Goal: Information Seeking & Learning: Learn about a topic

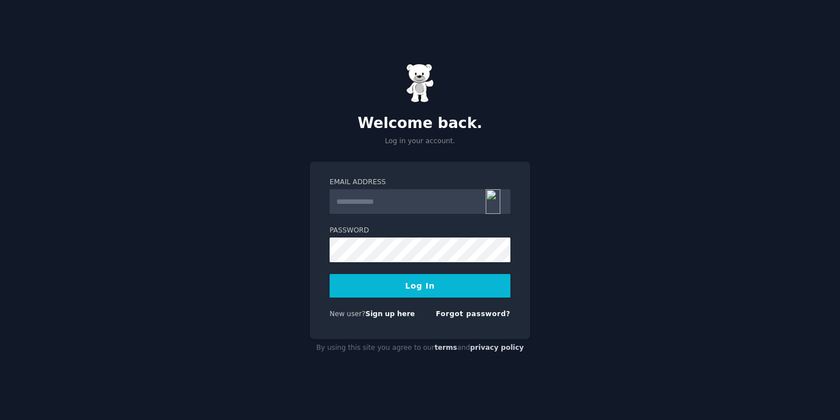
click at [363, 202] on input "Email Address" at bounding box center [420, 201] width 181 height 25
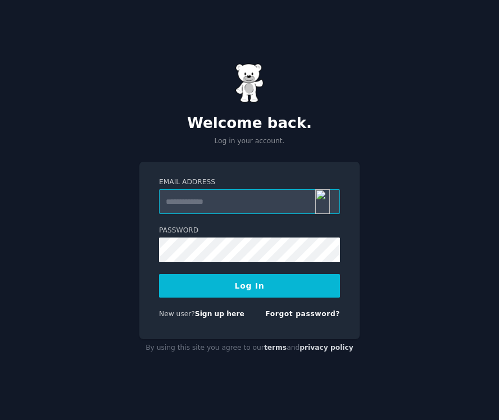
click at [326, 194] on img at bounding box center [322, 201] width 15 height 25
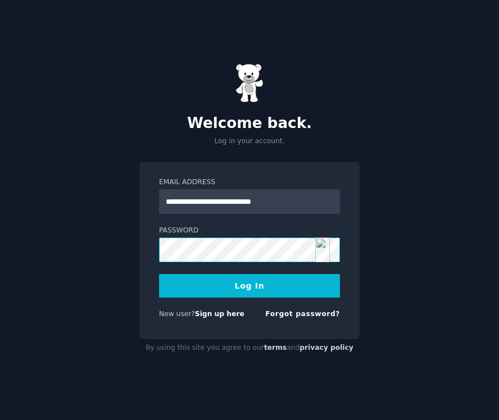
click at [159, 274] on button "Log In" at bounding box center [249, 286] width 181 height 24
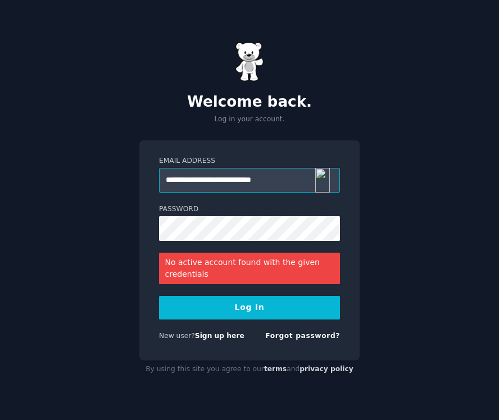
drag, startPoint x: 288, startPoint y: 182, endPoint x: 138, endPoint y: 152, distance: 152.9
click at [143, 150] on div "**********" at bounding box center [249, 250] width 220 height 221
paste input "email"
type input "**********"
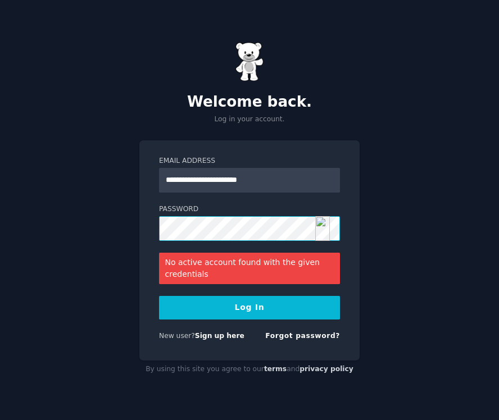
click at [143, 218] on div "**********" at bounding box center [249, 250] width 220 height 221
click at [224, 315] on button "Log In" at bounding box center [249, 308] width 181 height 24
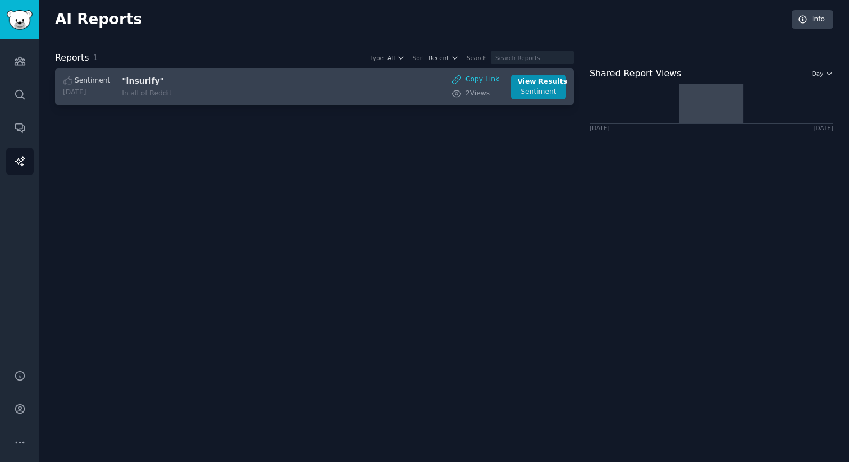
click at [170, 95] on div "In all of Reddit" at bounding box center [216, 94] width 189 height 10
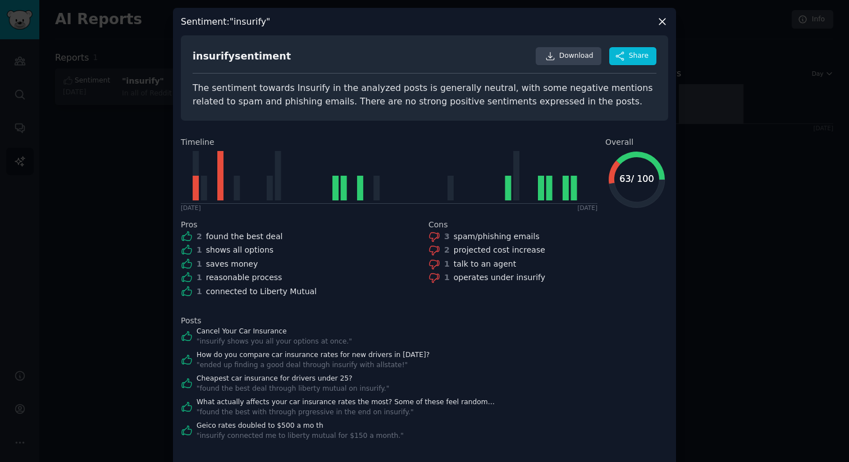
click at [498, 19] on icon at bounding box center [662, 22] width 6 height 6
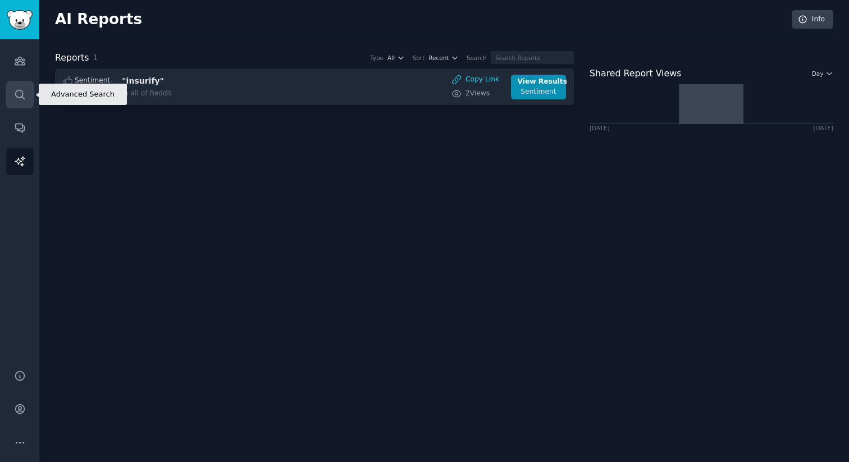
click at [20, 105] on link "Search" at bounding box center [20, 95] width 28 height 28
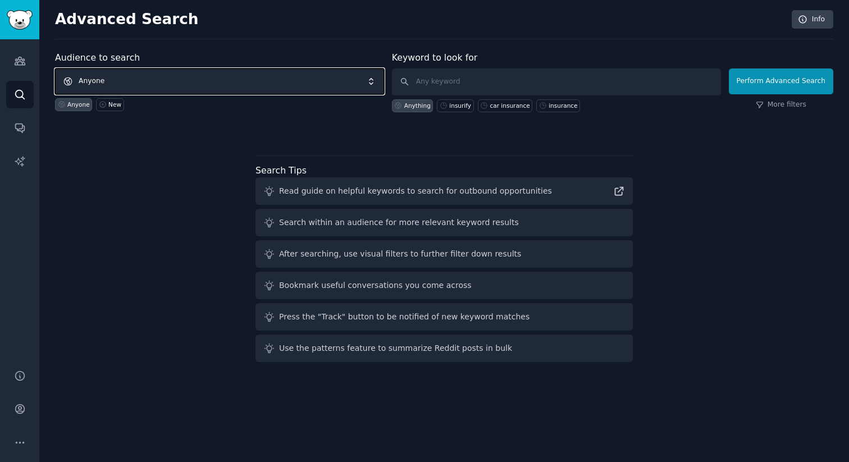
click at [319, 86] on span "Anyone" at bounding box center [219, 81] width 329 height 26
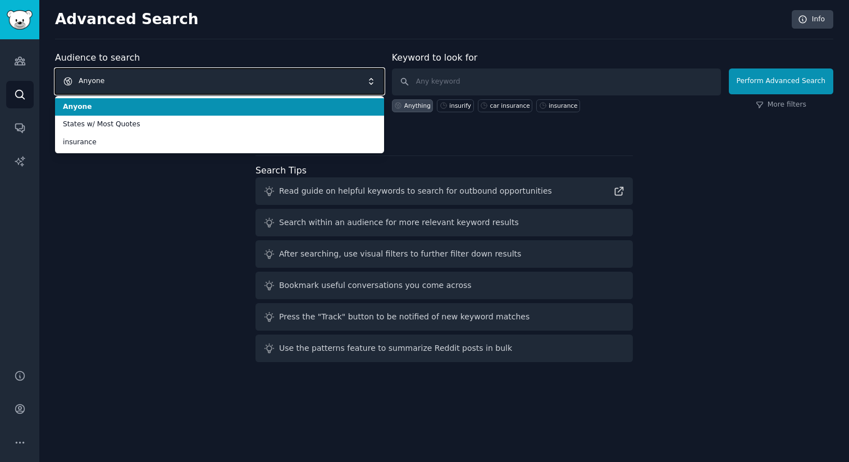
click at [234, 71] on span "Anyone" at bounding box center [219, 81] width 329 height 26
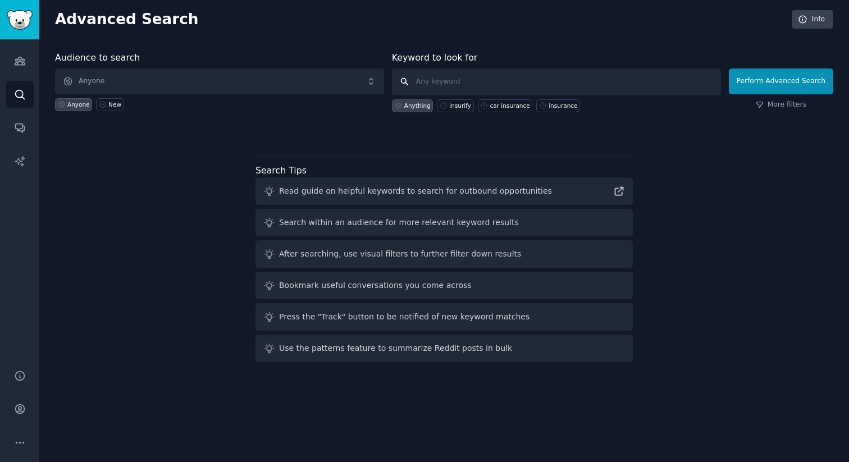
click at [414, 81] on input "text" at bounding box center [556, 81] width 329 height 27
type input "insurify"
click at [498, 80] on button "Perform Advanced Search" at bounding box center [781, 81] width 104 height 26
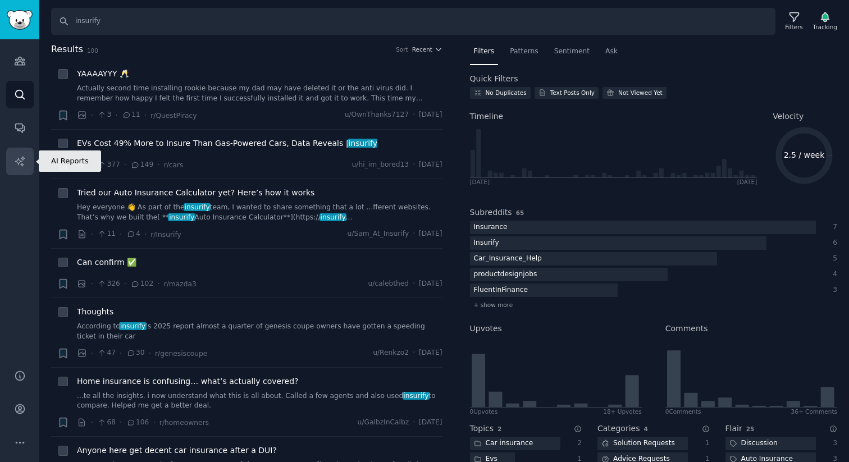
click at [17, 162] on icon "Sidebar" at bounding box center [20, 161] width 10 height 10
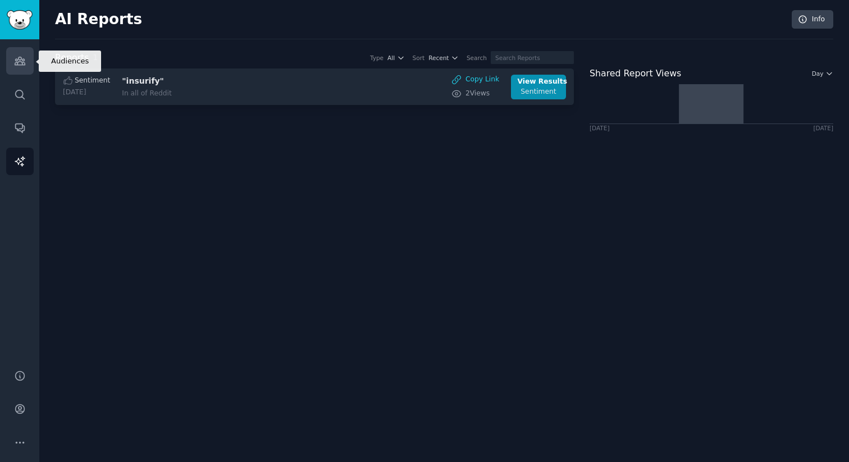
click at [20, 71] on link "Audiences" at bounding box center [20, 61] width 28 height 28
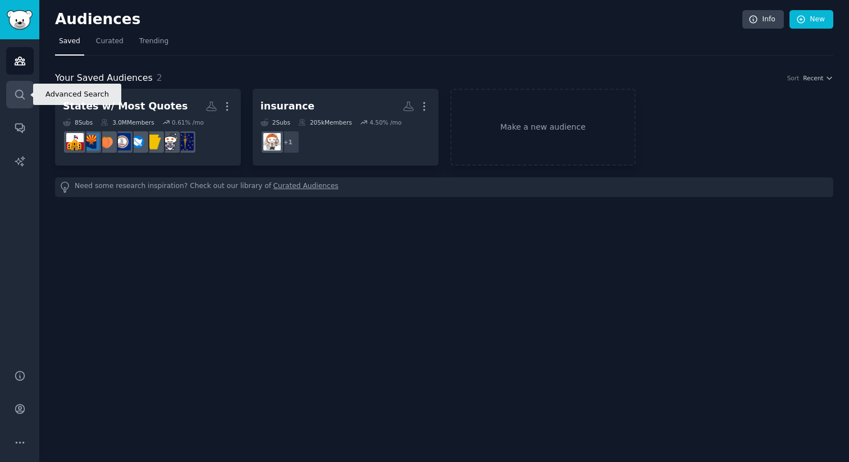
click at [21, 104] on link "Search" at bounding box center [20, 95] width 28 height 28
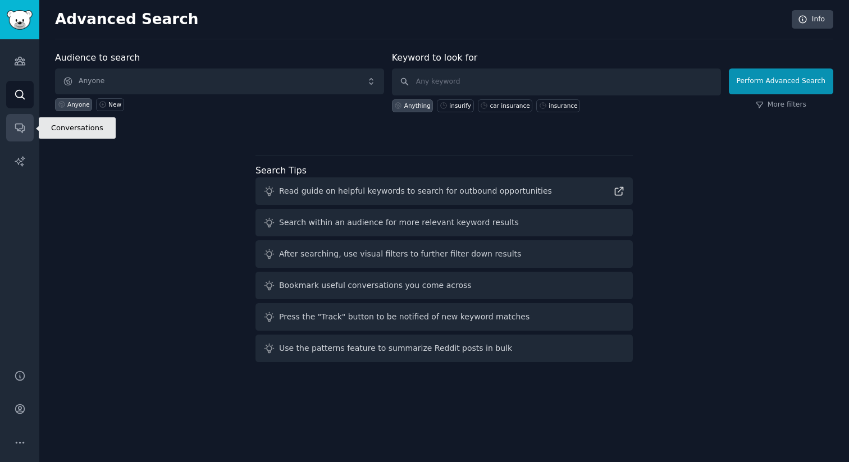
click at [21, 134] on link "Conversations" at bounding box center [20, 128] width 28 height 28
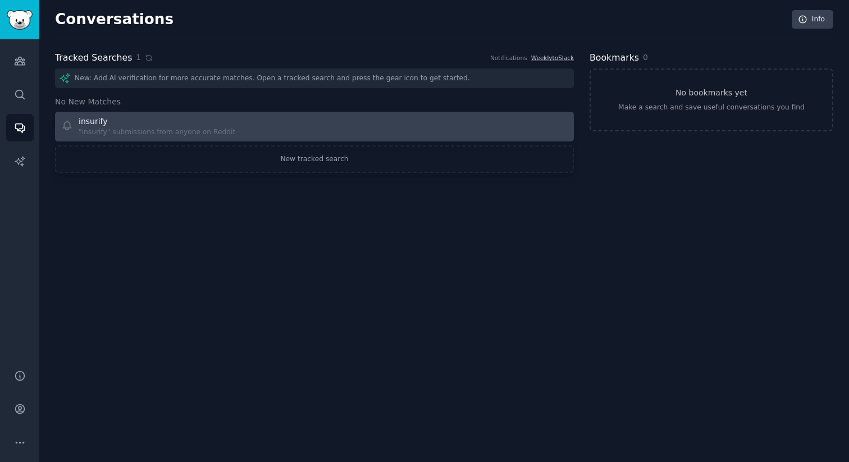
click at [159, 128] on div ""insurify" submissions from anyone on Reddit" at bounding box center [157, 132] width 157 height 10
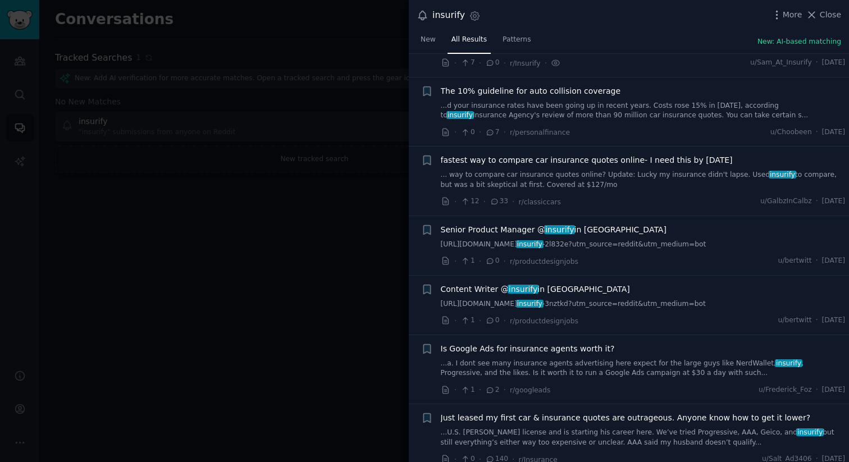
scroll to position [1250, 0]
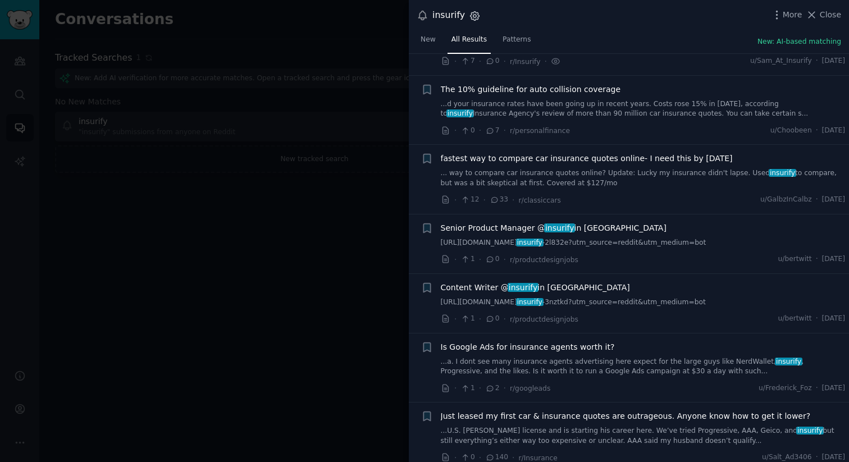
click at [470, 17] on icon "button" at bounding box center [474, 15] width 9 height 9
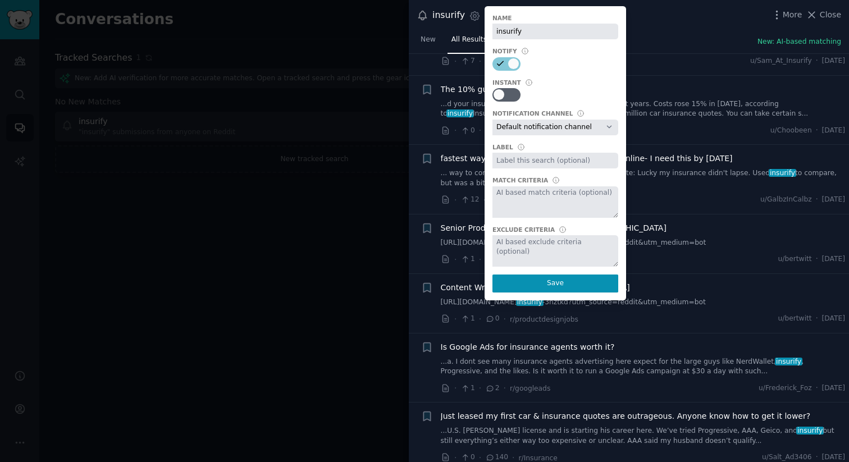
click at [498, 20] on div "insurify Settings Name insurify Notify Instant Notification Channel Default not…" at bounding box center [629, 15] width 424 height 15
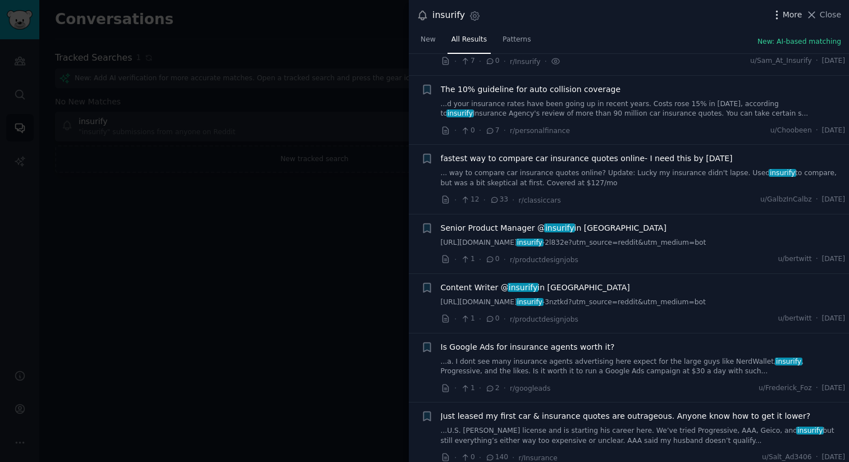
click at [498, 17] on icon "button" at bounding box center [777, 15] width 12 height 12
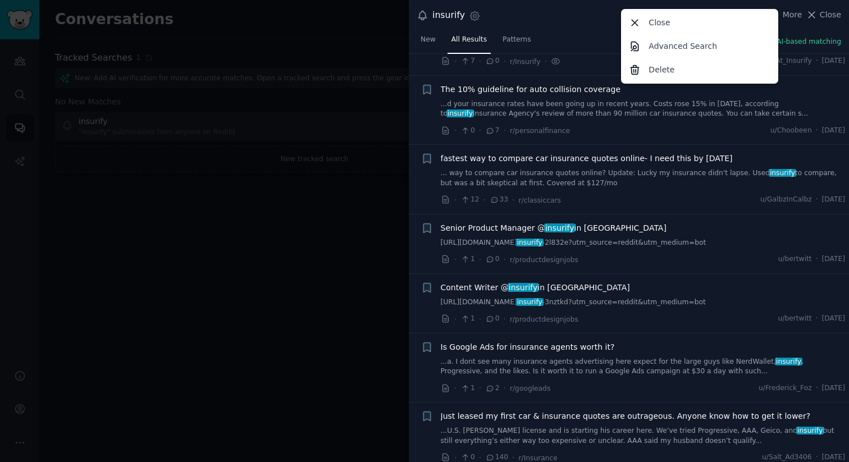
click at [498, 11] on div "insurify Settings More Close Advanced Search Delete Close" at bounding box center [629, 15] width 424 height 15
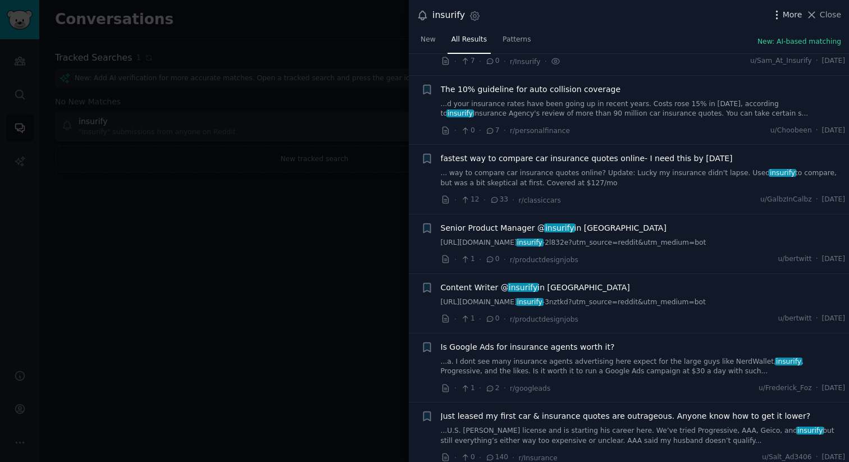
click at [498, 13] on span "More" at bounding box center [793, 15] width 20 height 12
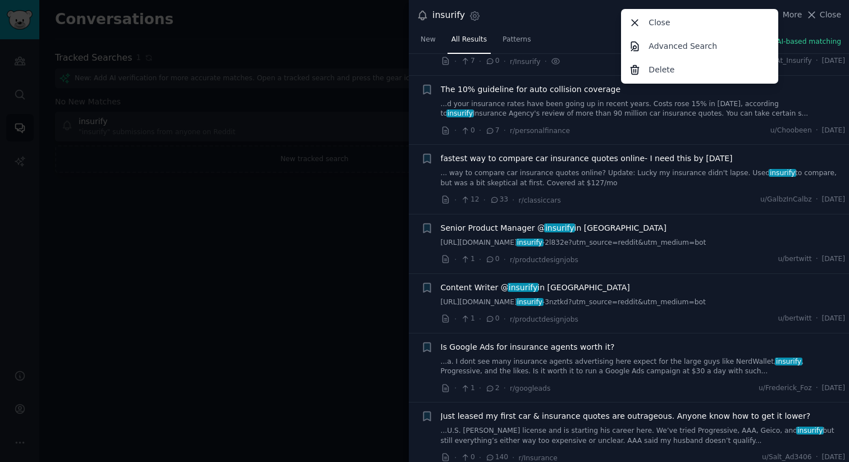
click at [498, 25] on div "insurify Settings More Close Advanced Search Delete Close" at bounding box center [629, 15] width 440 height 31
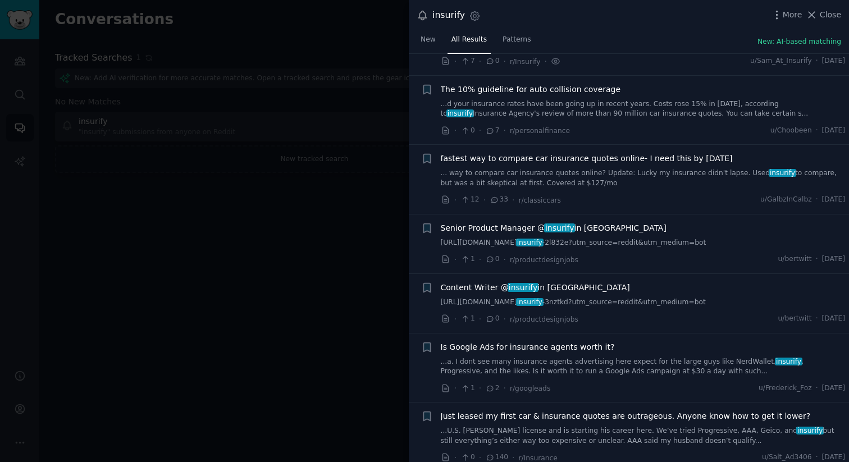
click at [272, 276] on div at bounding box center [424, 231] width 849 height 462
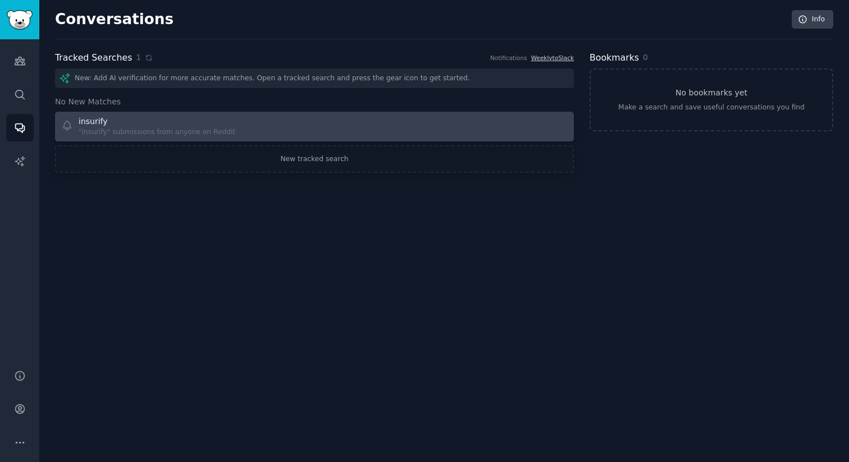
click at [281, 136] on div "insurify "insurify" submissions from anyone on Reddit" at bounding box center [184, 127] width 246 height 22
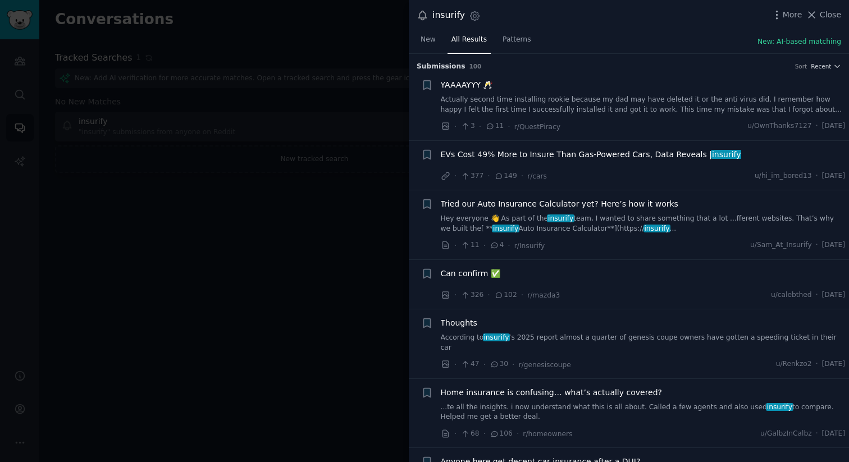
click at [254, 227] on div at bounding box center [424, 231] width 849 height 462
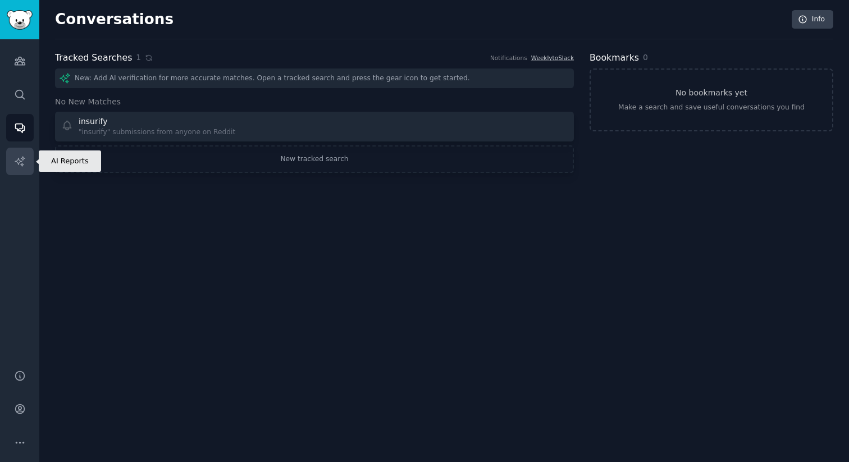
click at [21, 166] on icon "Sidebar" at bounding box center [20, 162] width 12 height 12
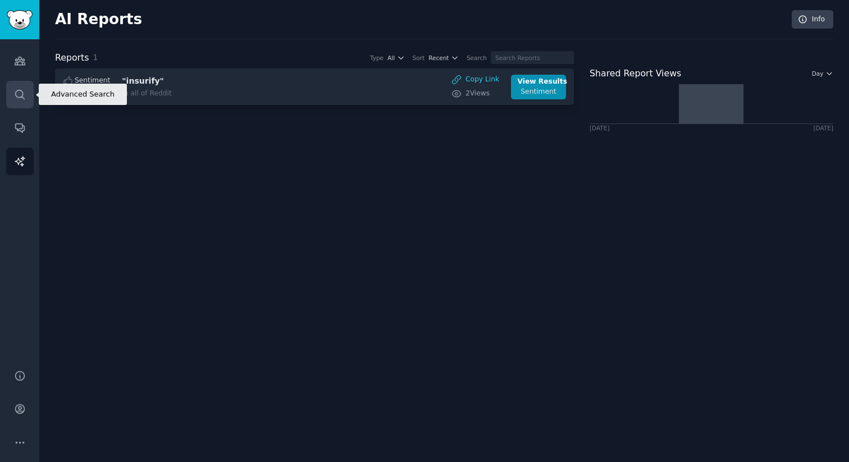
click at [16, 97] on icon "Sidebar" at bounding box center [19, 94] width 9 height 9
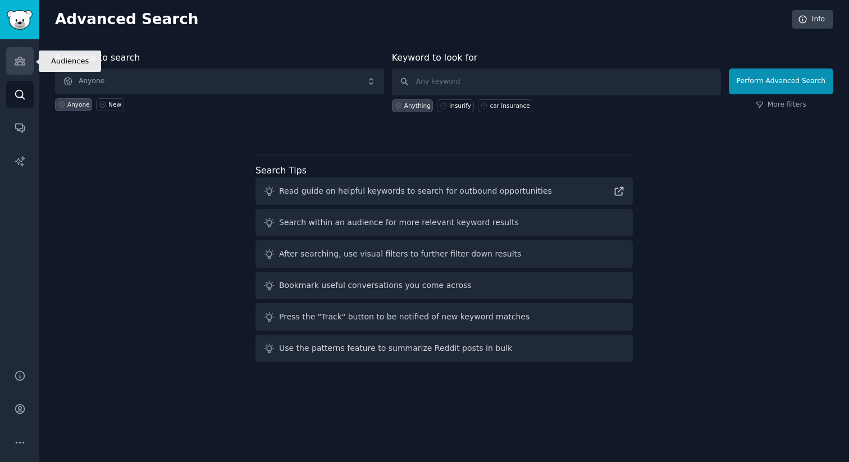
click at [20, 63] on icon "Sidebar" at bounding box center [20, 61] width 12 height 12
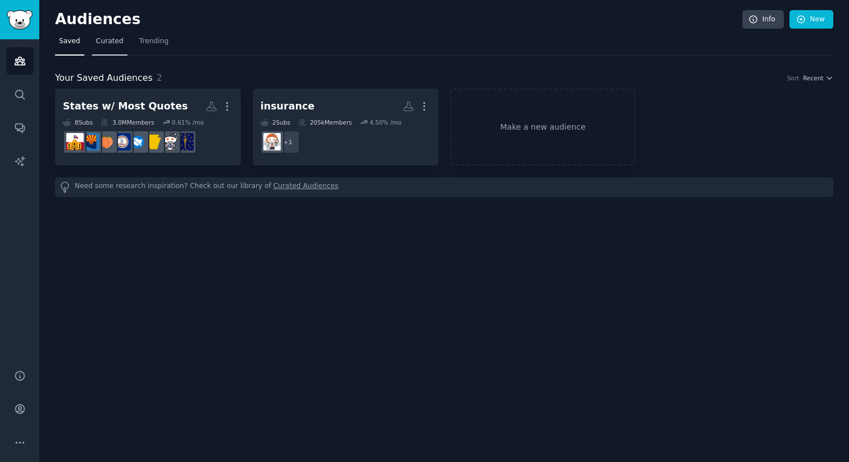
click at [116, 47] on link "Curated" at bounding box center [109, 44] width 35 height 23
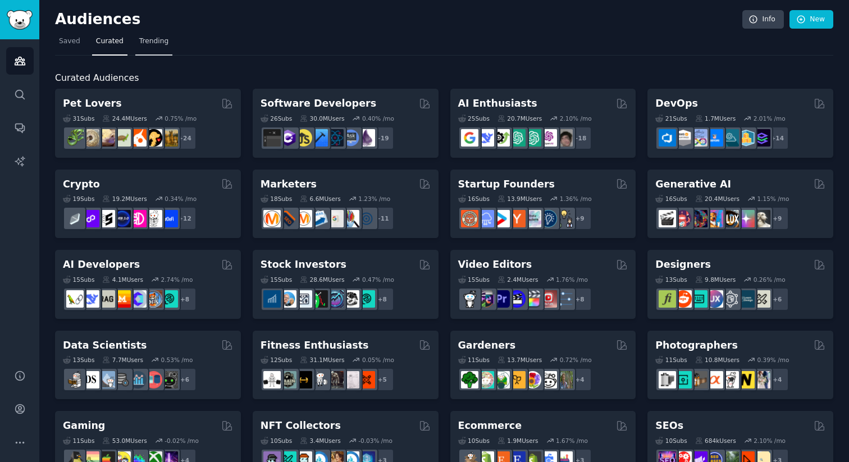
click at [155, 43] on span "Trending" at bounding box center [153, 41] width 29 height 10
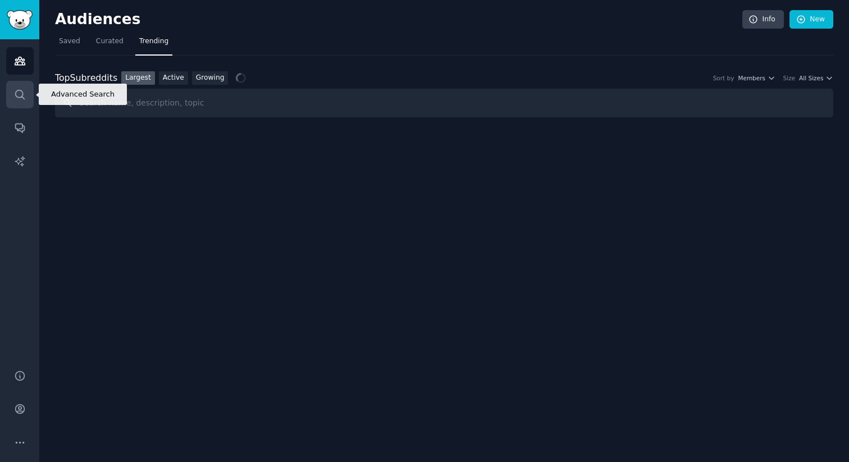
click at [30, 94] on link "Search" at bounding box center [20, 95] width 28 height 28
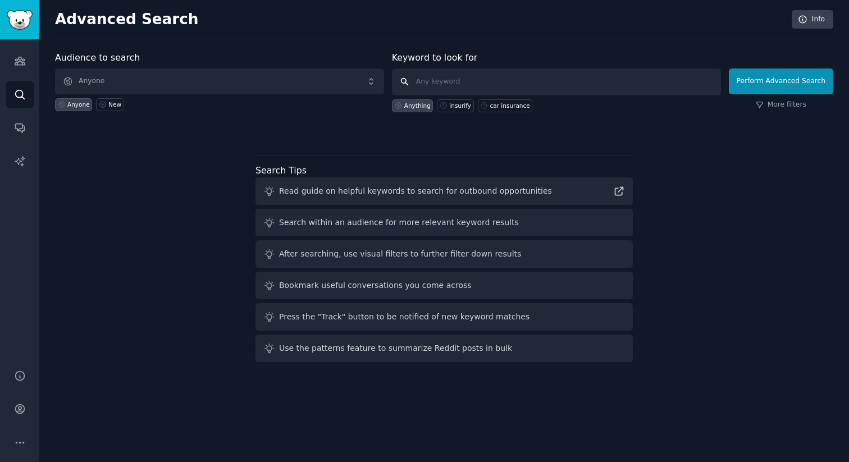
click at [458, 86] on input "text" at bounding box center [556, 81] width 329 height 27
click at [448, 110] on div "insurify" at bounding box center [455, 105] width 36 height 13
type input "insurify"
click at [498, 80] on button "Perform Advanced Search" at bounding box center [781, 81] width 104 height 26
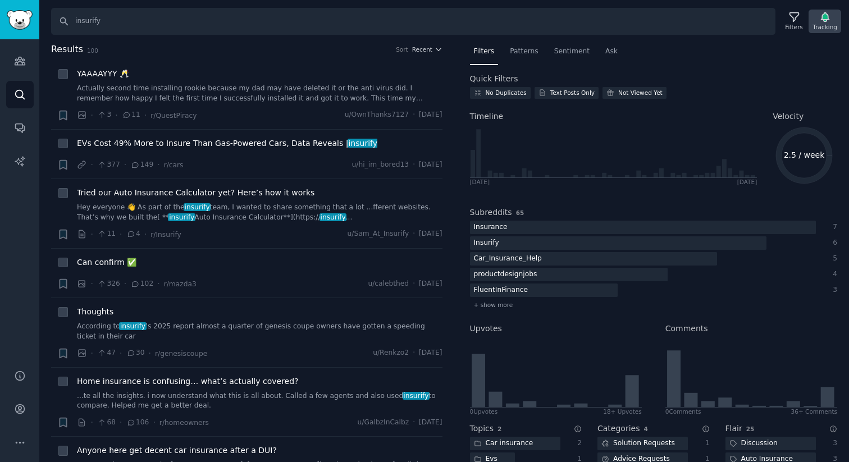
click at [498, 17] on icon "button" at bounding box center [825, 17] width 12 height 12
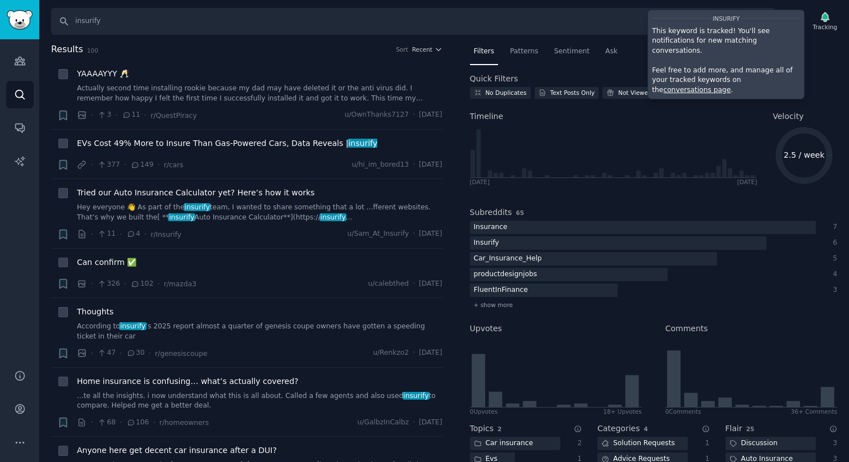
click at [498, 86] on link "conversations page" at bounding box center [696, 90] width 67 height 8
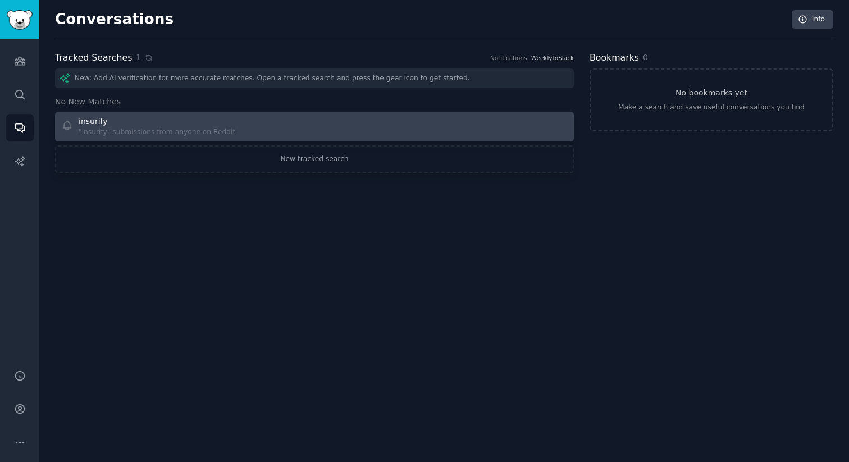
click at [301, 124] on div "insurify "insurify" submissions from anyone on Reddit" at bounding box center [184, 127] width 246 height 22
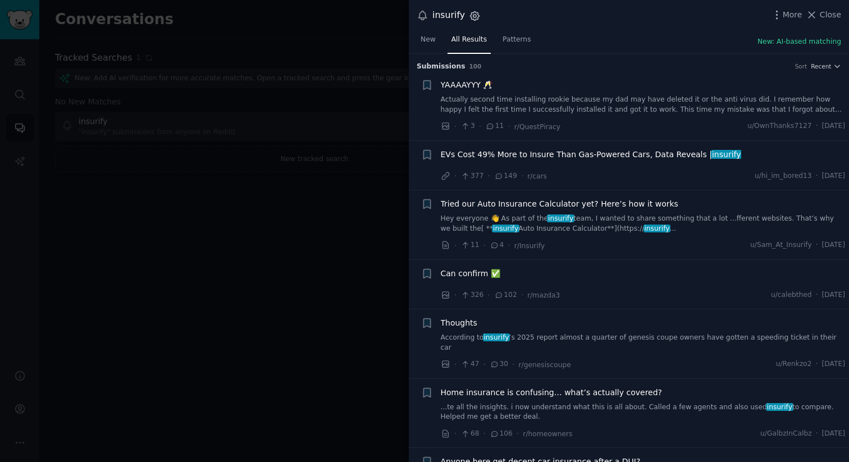
click at [470, 19] on icon "button" at bounding box center [475, 16] width 12 height 12
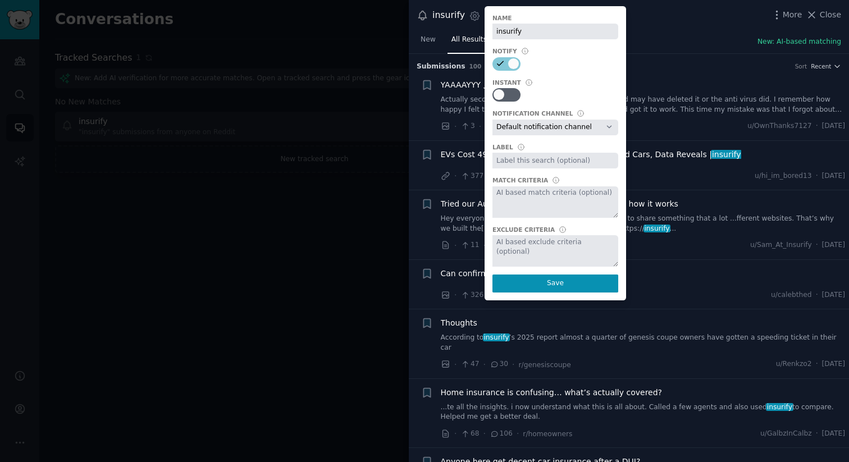
click at [498, 122] on select "Default notification channel Slack: [EMAIL_ADDRESS][DOMAIN_NAME]" at bounding box center [555, 128] width 126 height 16
click at [432, 44] on span "New" at bounding box center [428, 40] width 15 height 10
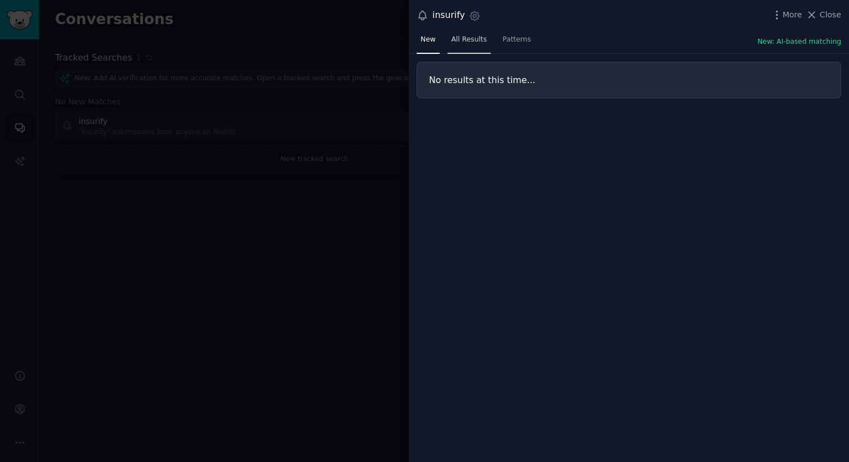
click at [473, 45] on link "All Results" at bounding box center [468, 42] width 43 height 23
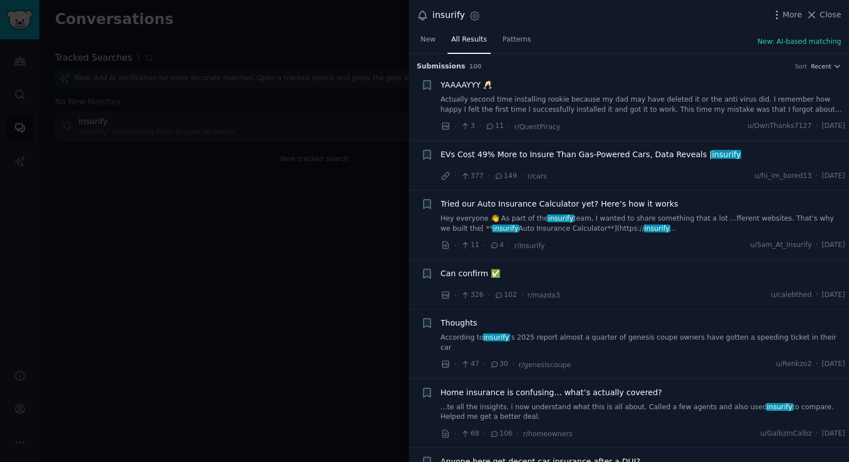
click at [498, 104] on link "Actually second time installing rookie because my dad may have deleted it or th…" at bounding box center [643, 105] width 405 height 20
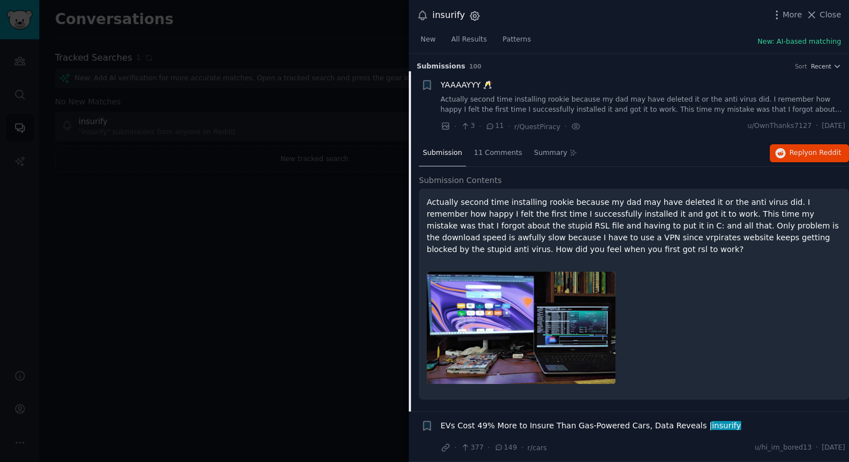
click at [474, 17] on icon "button" at bounding box center [475, 16] width 12 height 12
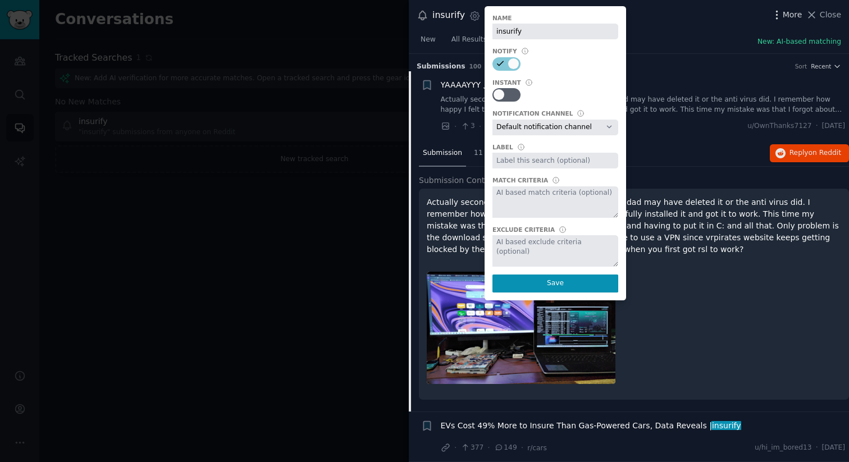
click at [498, 15] on icon "button" at bounding box center [777, 15] width 12 height 12
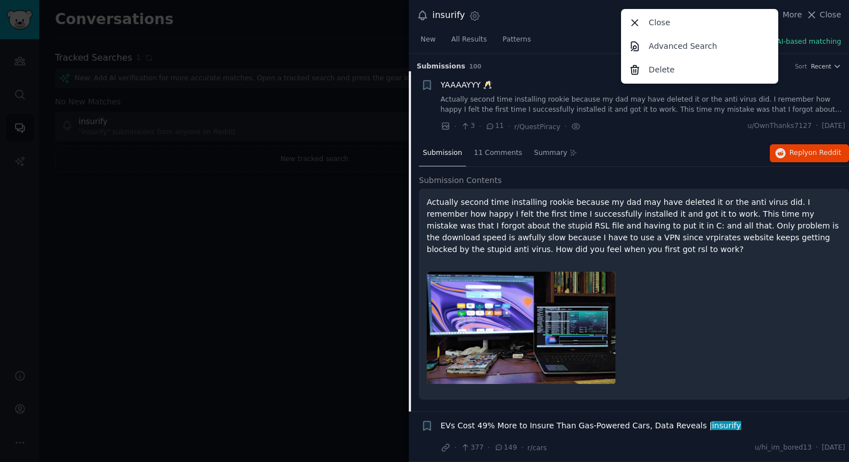
click at [368, 179] on div at bounding box center [424, 231] width 849 height 462
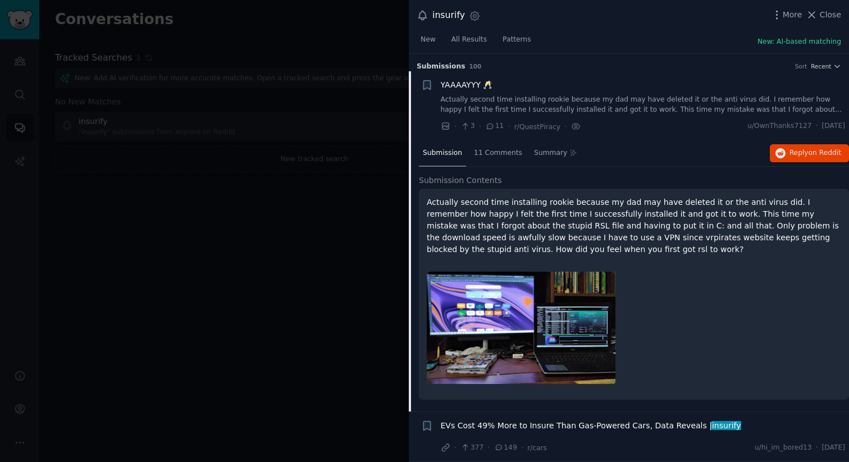
click at [326, 235] on div at bounding box center [424, 231] width 849 height 462
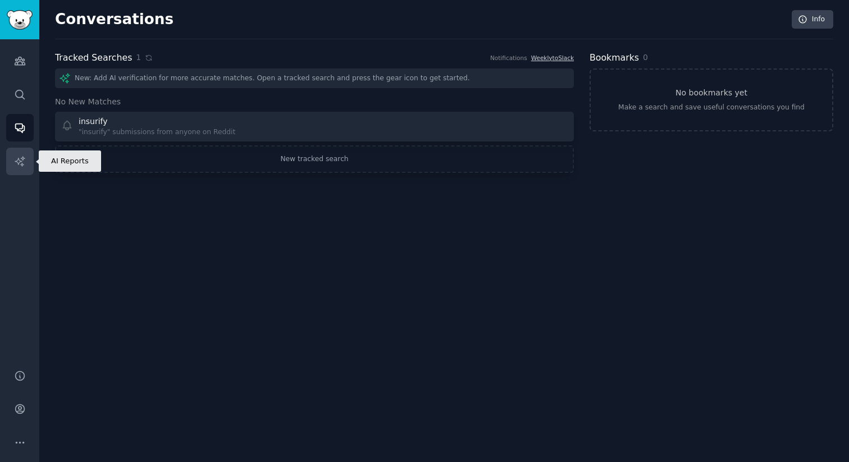
click at [19, 158] on icon "Sidebar" at bounding box center [20, 162] width 12 height 12
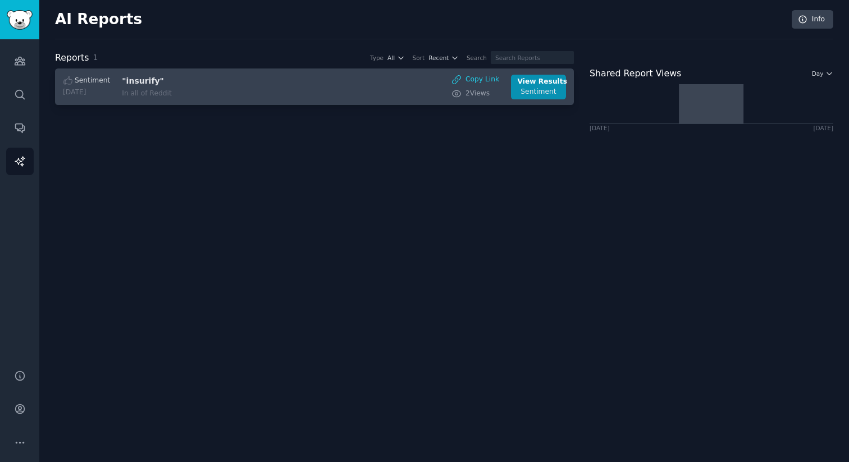
click at [68, 81] on icon at bounding box center [68, 81] width 10 height 10
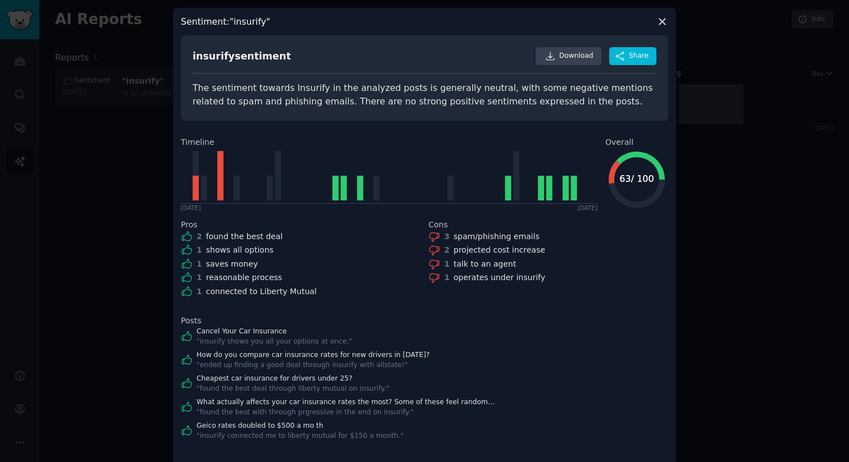
click at [131, 254] on div at bounding box center [424, 231] width 849 height 462
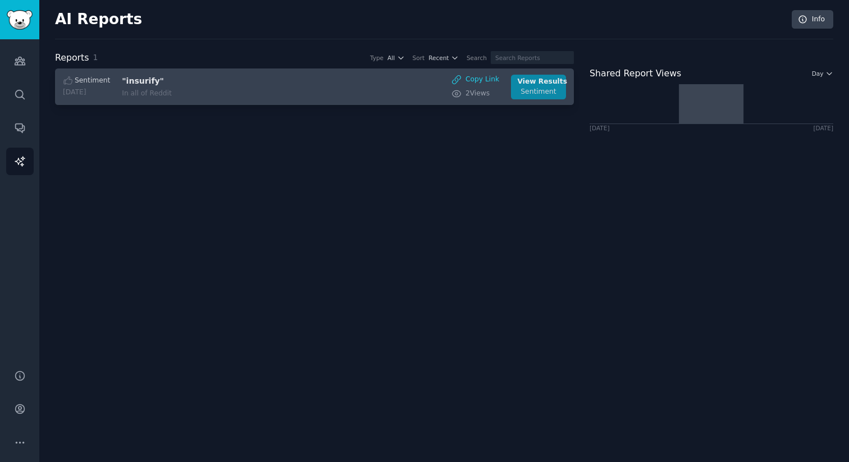
click at [498, 85] on div "View Results" at bounding box center [539, 82] width 42 height 10
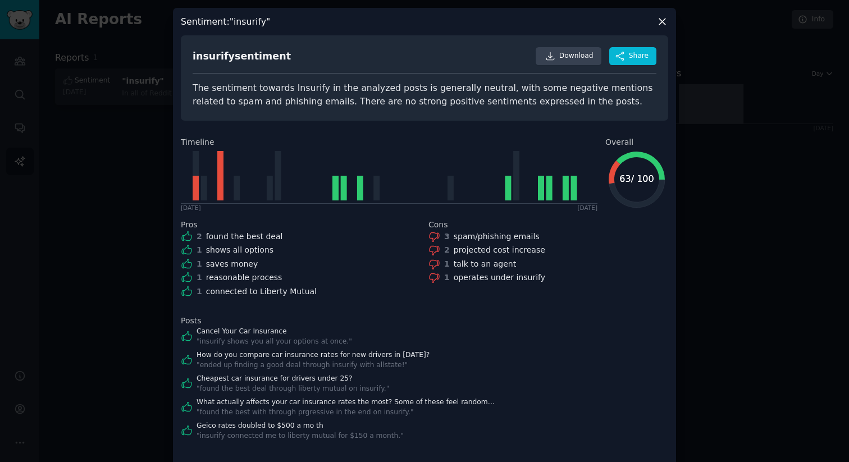
click at [498, 25] on icon at bounding box center [662, 22] width 12 height 12
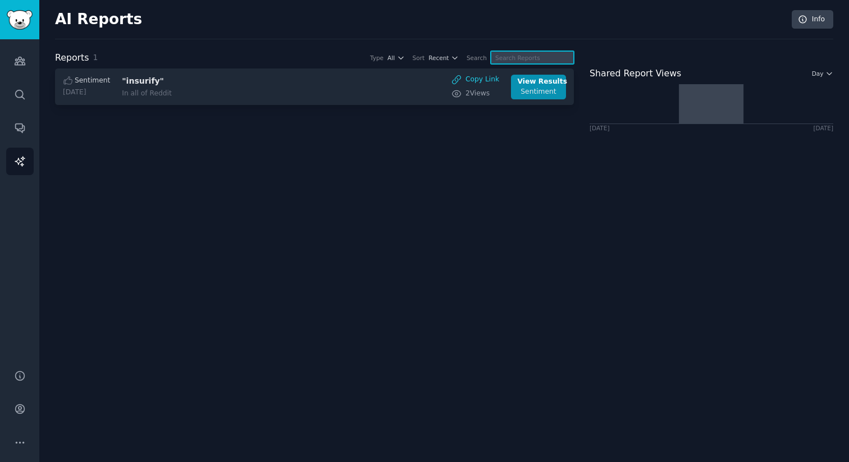
click at [498, 58] on input "text" at bounding box center [532, 57] width 83 height 13
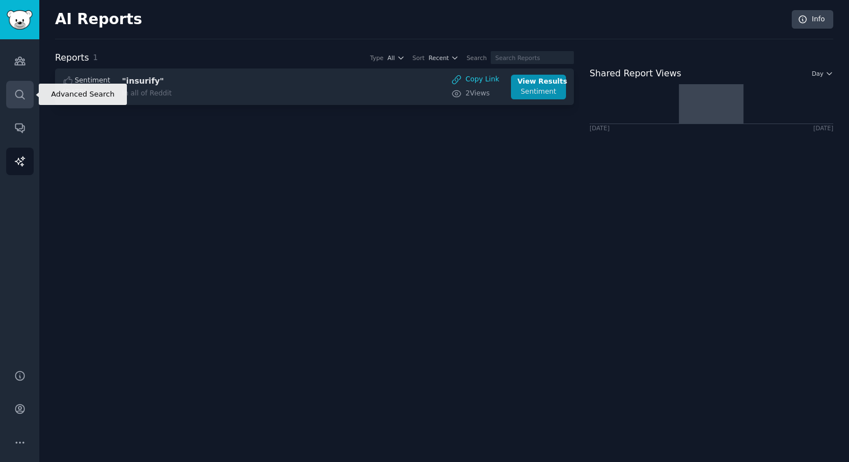
click at [25, 85] on link "Search" at bounding box center [20, 95] width 28 height 28
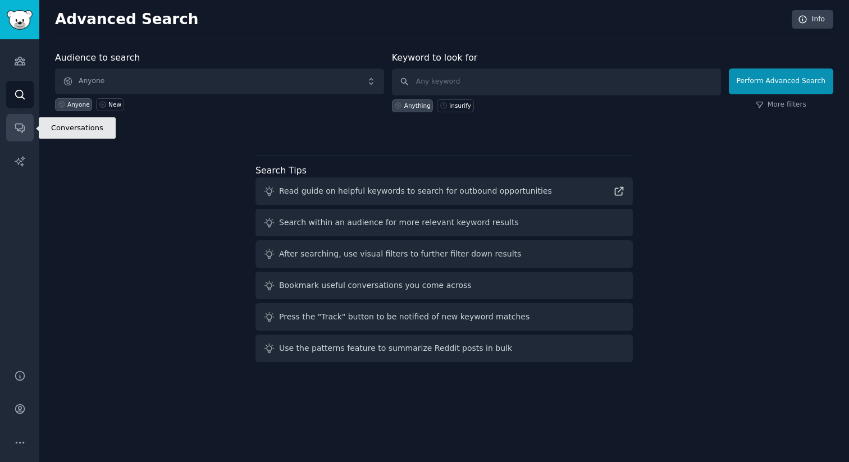
click at [17, 138] on link "Conversations" at bounding box center [20, 128] width 28 height 28
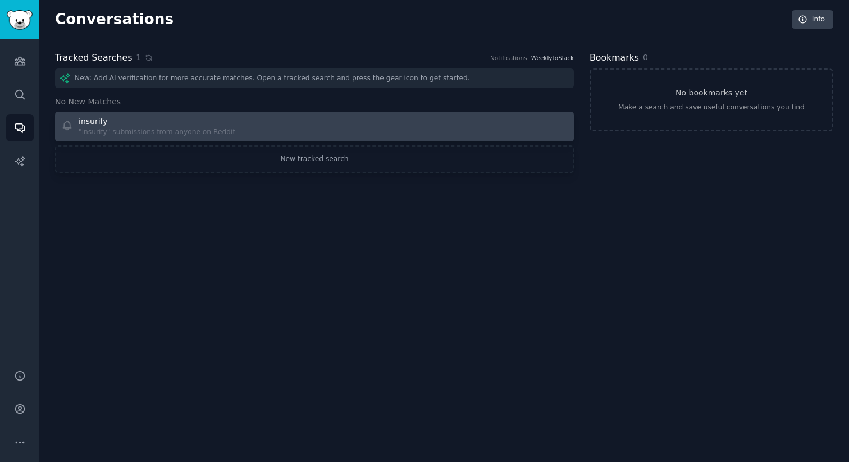
click at [152, 128] on div ""insurify" submissions from anyone on Reddit" at bounding box center [157, 132] width 157 height 10
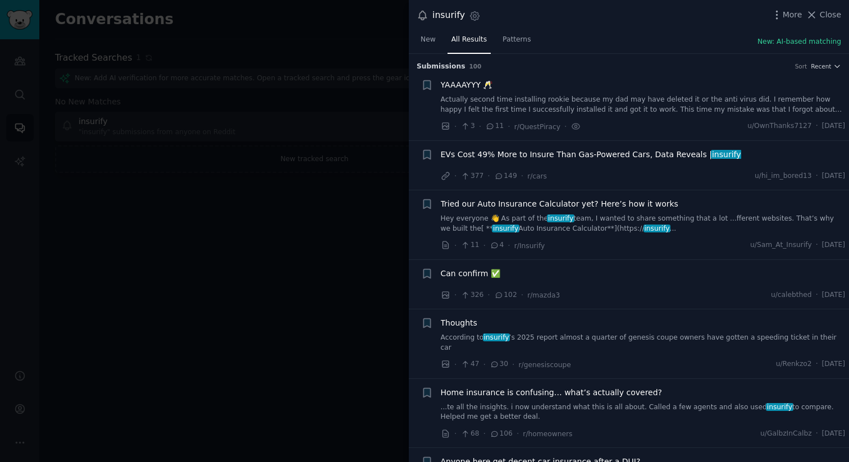
click at [148, 195] on div at bounding box center [424, 231] width 849 height 462
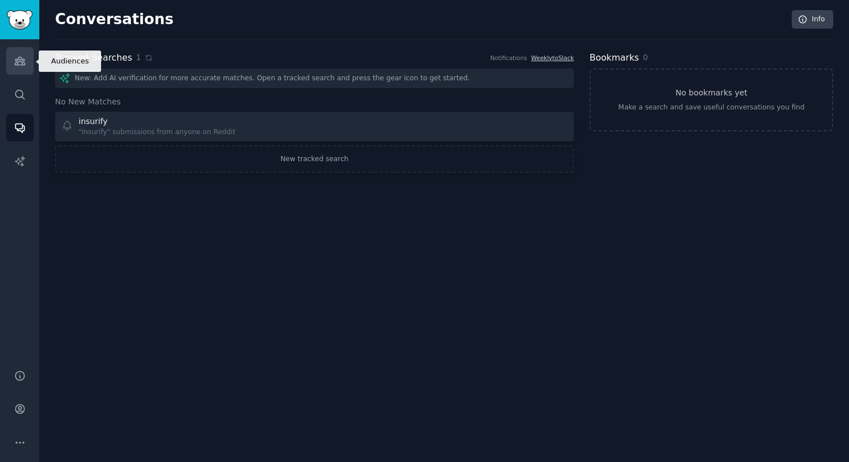
click at [26, 66] on link "Audiences" at bounding box center [20, 61] width 28 height 28
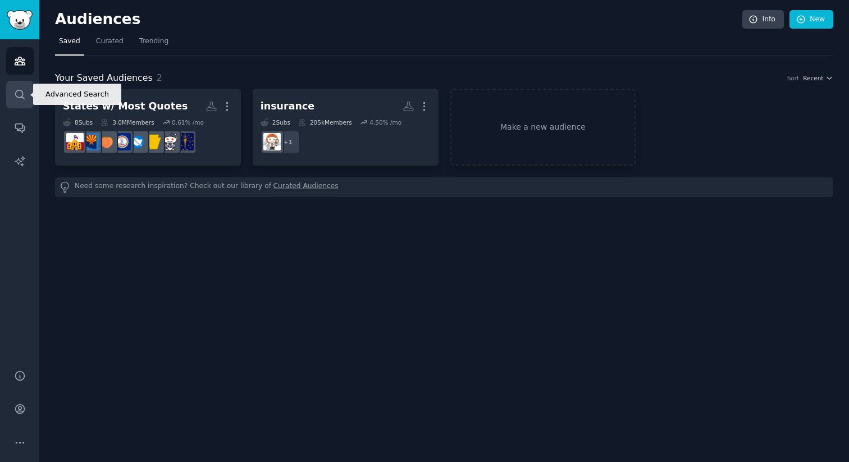
click at [19, 98] on icon "Sidebar" at bounding box center [20, 95] width 12 height 12
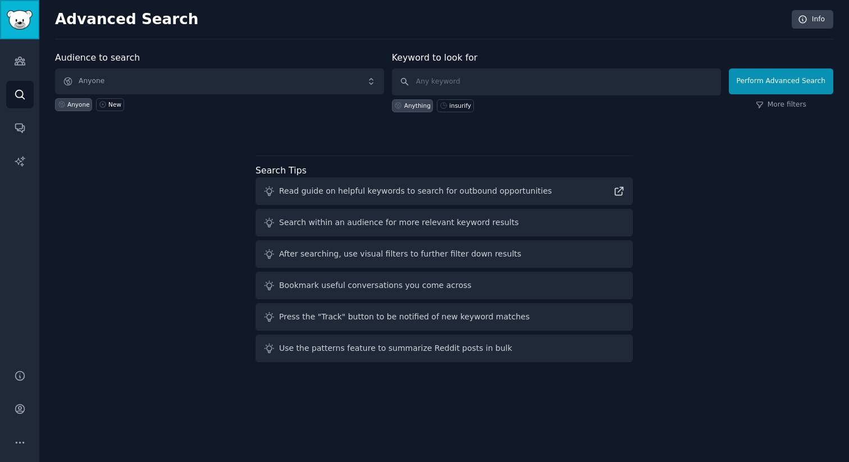
click at [23, 16] on img "Sidebar" at bounding box center [20, 20] width 26 height 20
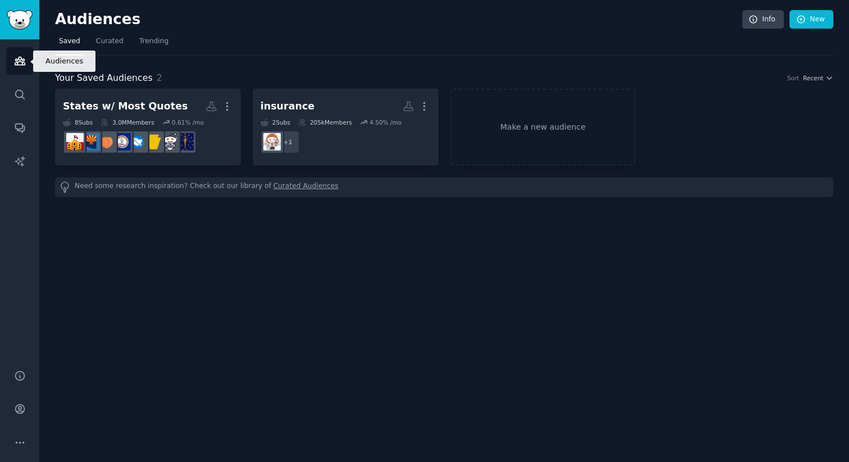
click at [22, 74] on link "Audiences" at bounding box center [20, 61] width 28 height 28
click at [20, 64] on icon "Sidebar" at bounding box center [20, 61] width 12 height 12
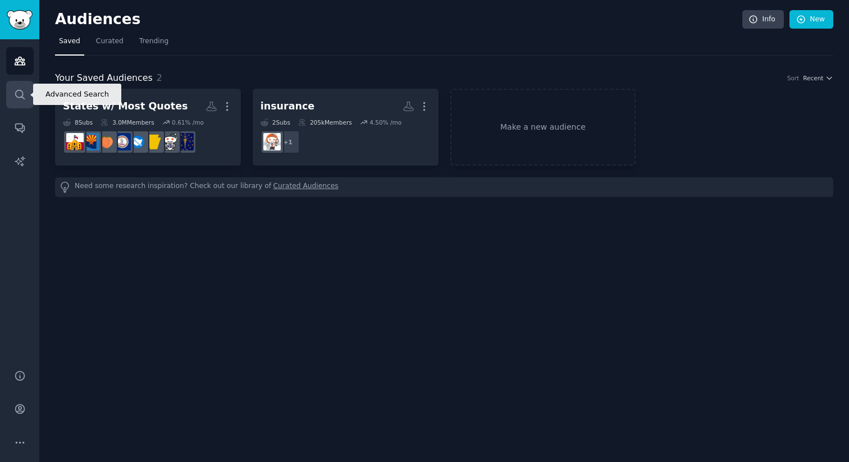
click at [20, 96] on icon "Sidebar" at bounding box center [20, 95] width 12 height 12
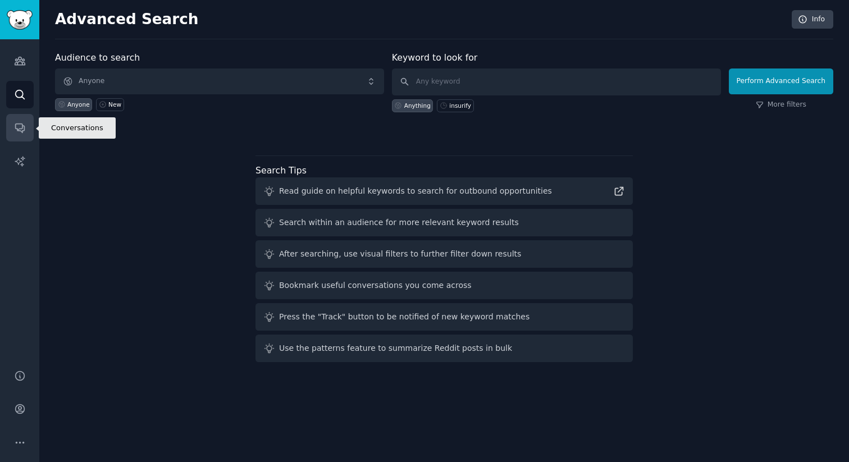
click at [16, 118] on link "Conversations" at bounding box center [20, 128] width 28 height 28
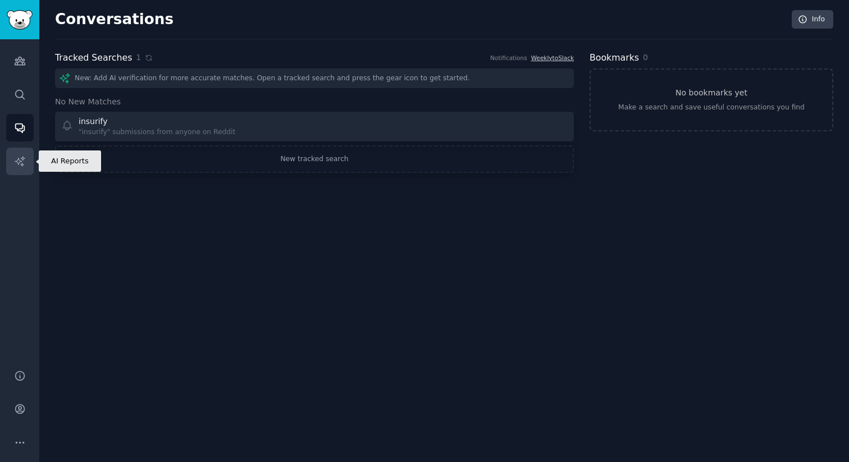
click at [19, 164] on icon "Sidebar" at bounding box center [20, 161] width 10 height 10
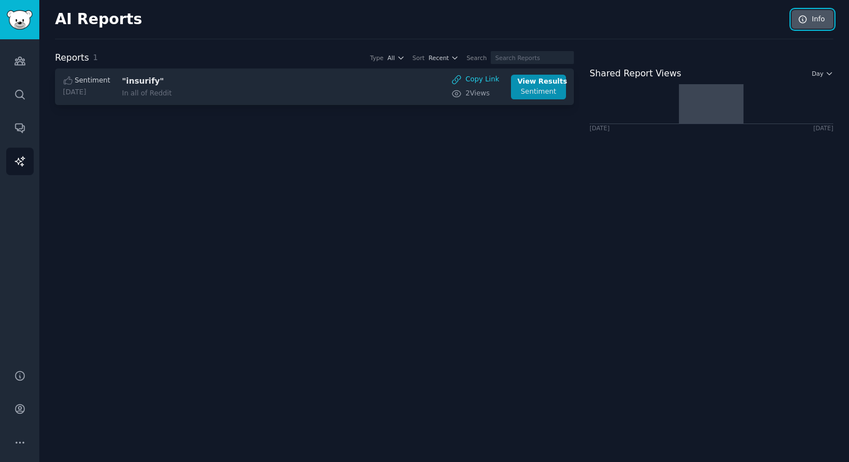
click at [498, 22] on link "Info" at bounding box center [813, 19] width 42 height 19
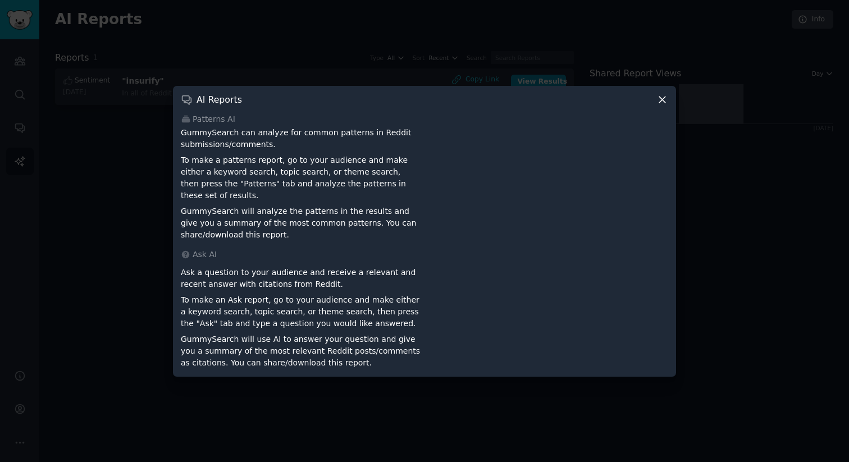
click at [498, 104] on icon at bounding box center [662, 100] width 12 height 12
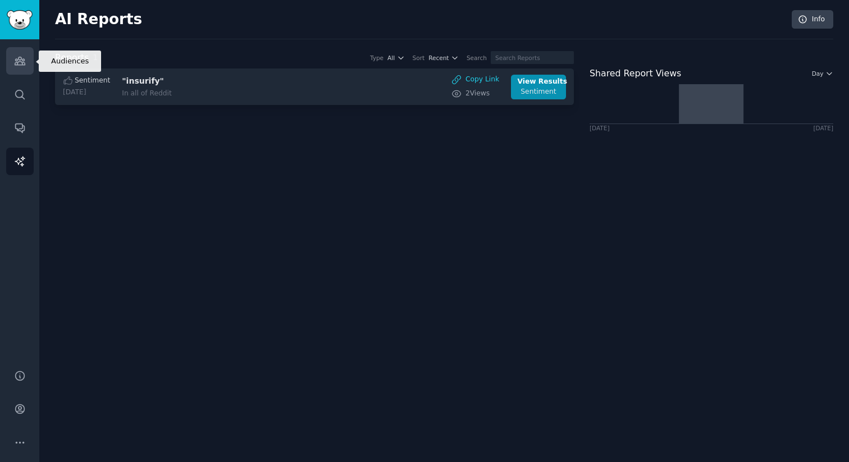
click at [15, 58] on icon "Sidebar" at bounding box center [20, 61] width 12 height 12
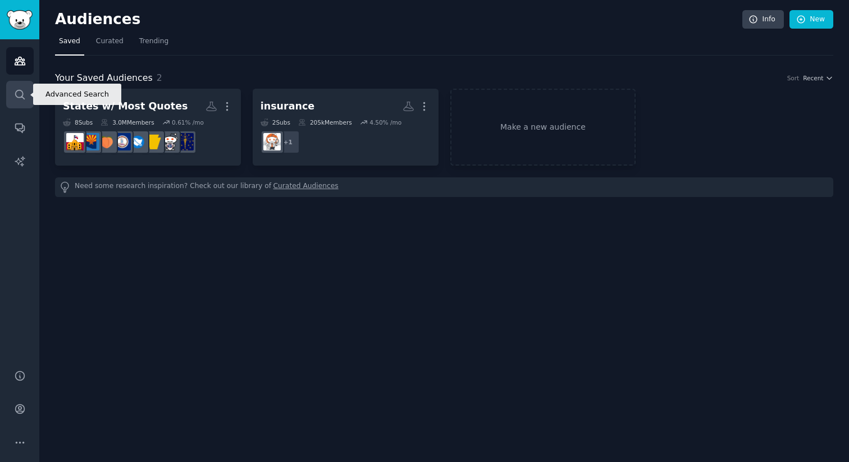
click at [19, 86] on link "Search" at bounding box center [20, 95] width 28 height 28
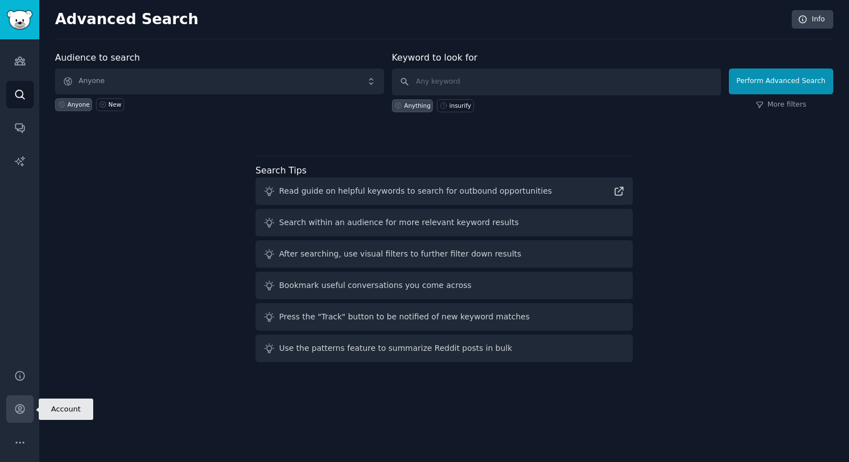
click at [16, 414] on icon "Sidebar" at bounding box center [20, 409] width 12 height 12
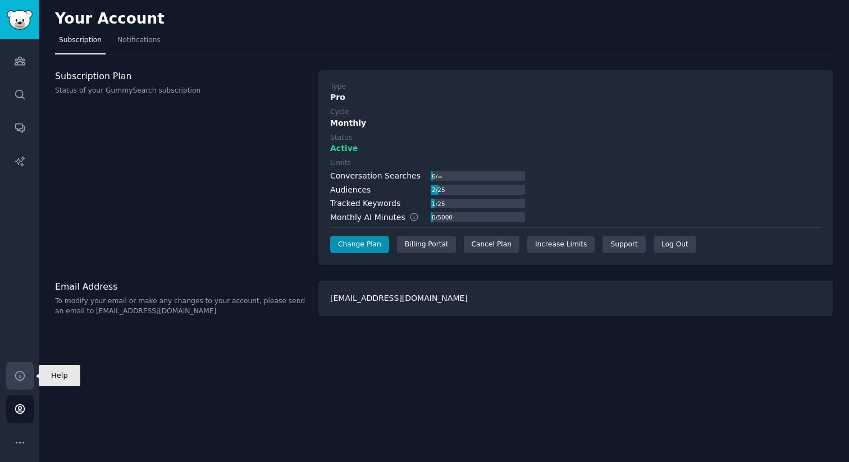
click at [20, 377] on icon "Sidebar" at bounding box center [20, 376] width 12 height 12
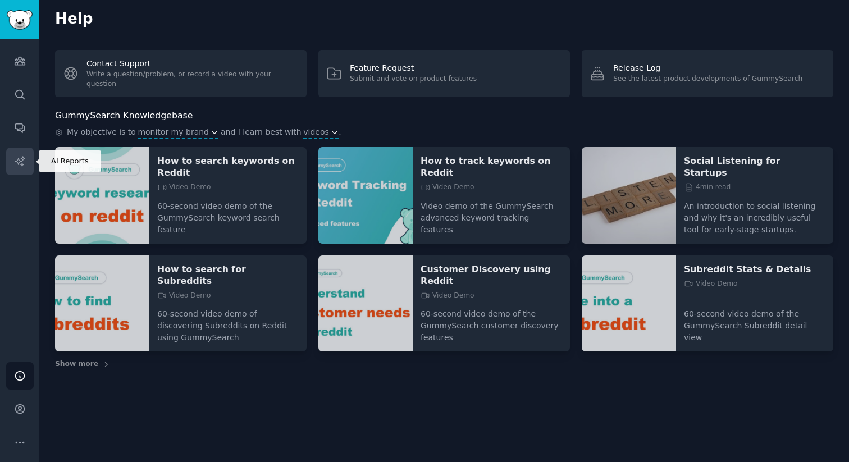
click at [15, 166] on icon "Sidebar" at bounding box center [20, 162] width 12 height 12
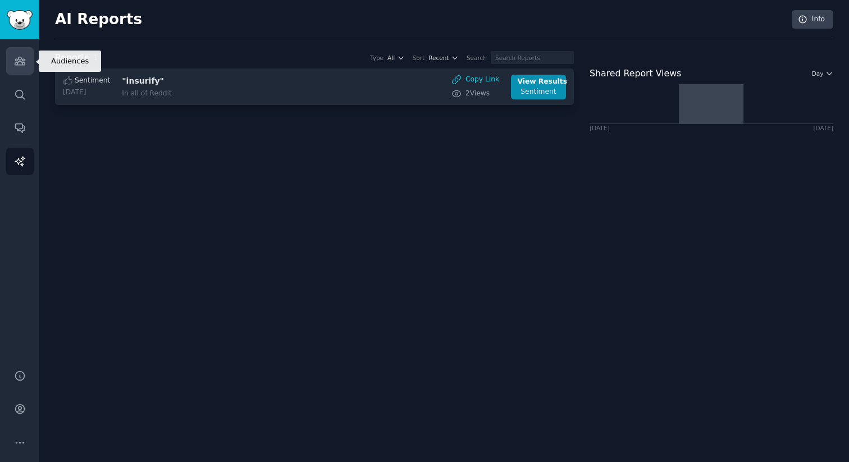
click at [15, 58] on icon "Sidebar" at bounding box center [20, 61] width 12 height 12
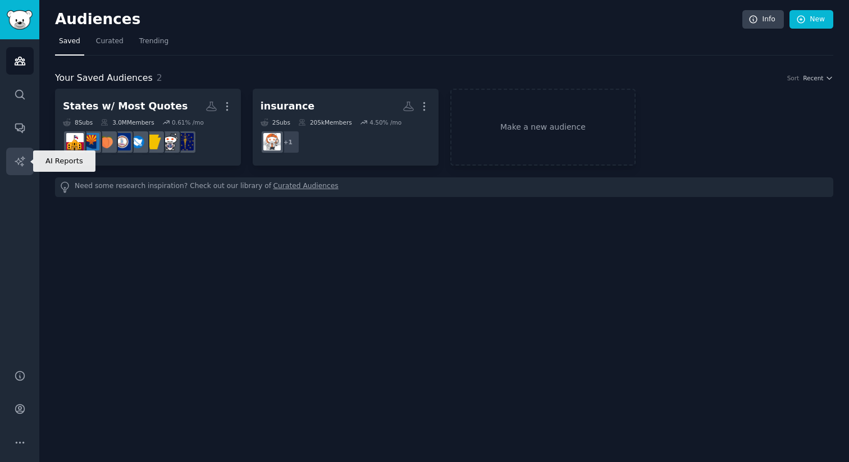
click at [13, 171] on link "AI Reports" at bounding box center [20, 162] width 28 height 28
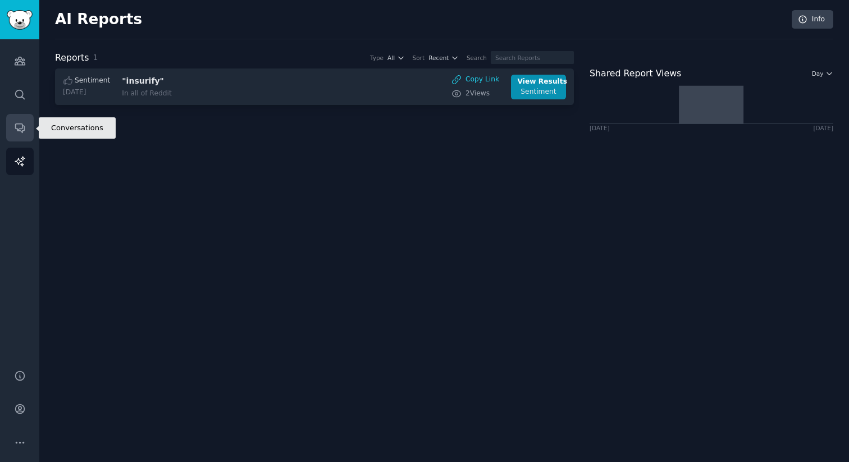
click at [13, 137] on link "Conversations" at bounding box center [20, 128] width 28 height 28
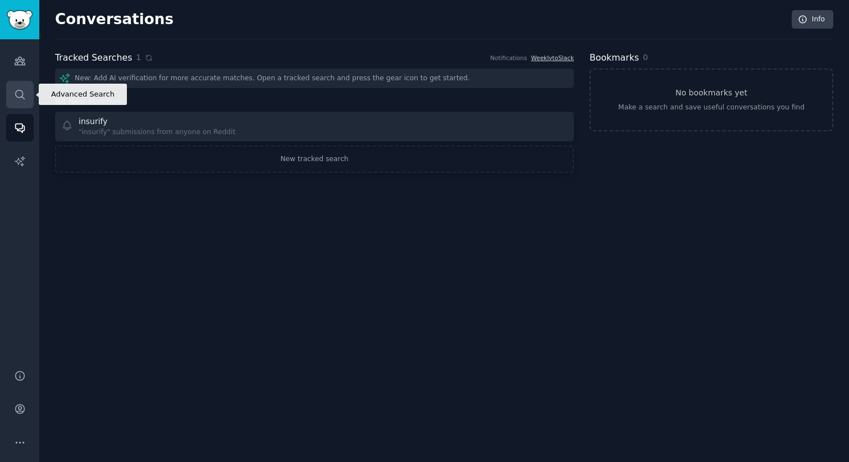
click at [20, 89] on icon "Sidebar" at bounding box center [20, 95] width 12 height 12
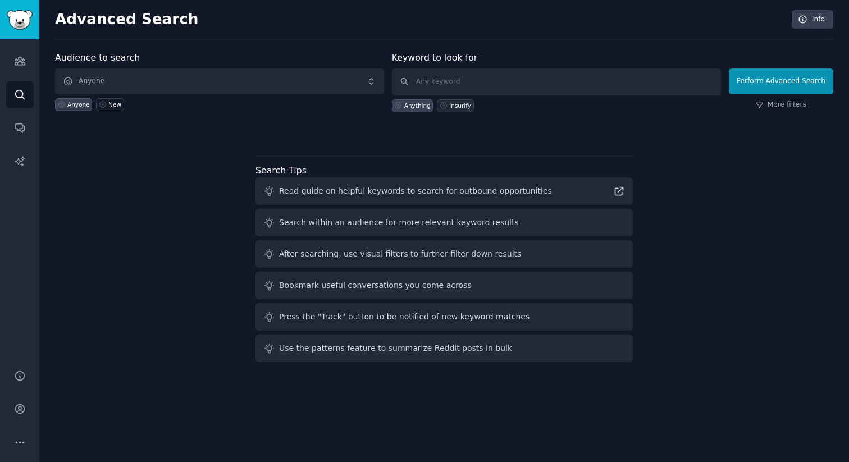
click at [460, 109] on div "insurify" at bounding box center [460, 106] width 22 height 8
type input "insurify"
click at [17, 154] on link "AI Reports" at bounding box center [20, 162] width 28 height 28
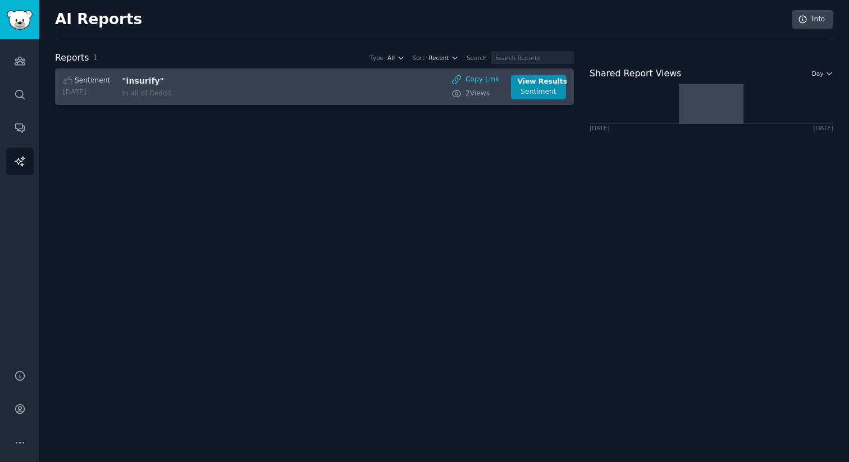
click at [70, 79] on icon at bounding box center [68, 81] width 10 height 10
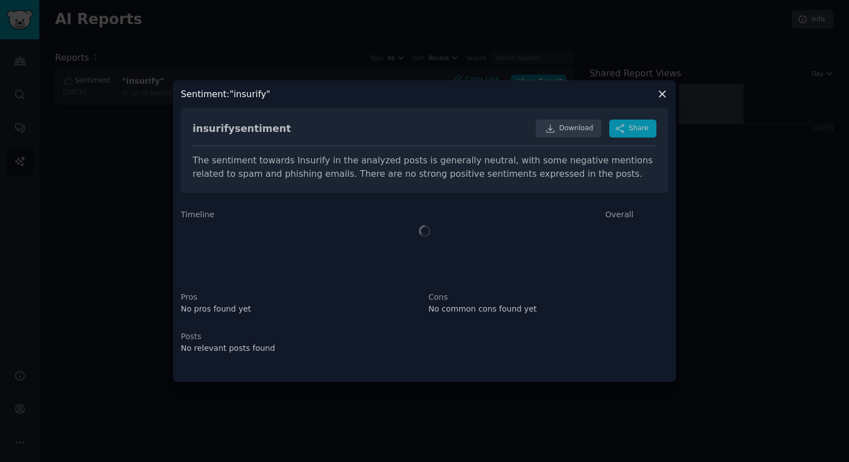
click at [130, 246] on div at bounding box center [424, 231] width 849 height 462
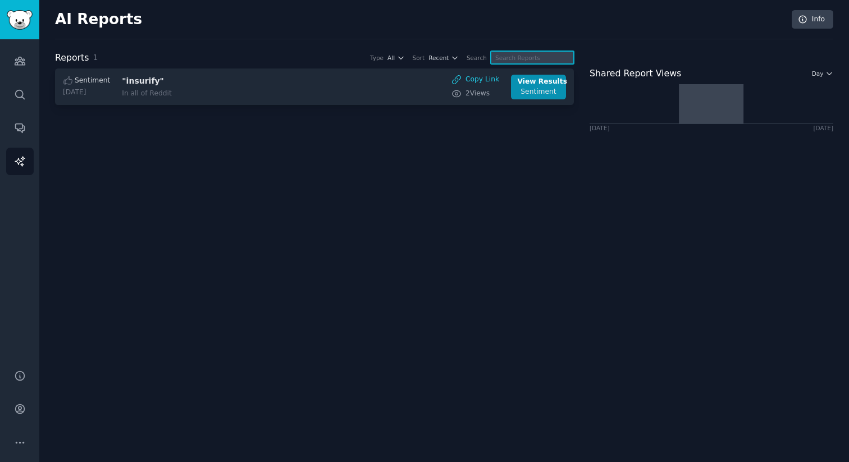
click at [498, 62] on input "text" at bounding box center [532, 57] width 83 height 13
click at [498, 18] on link "Info" at bounding box center [813, 19] width 42 height 19
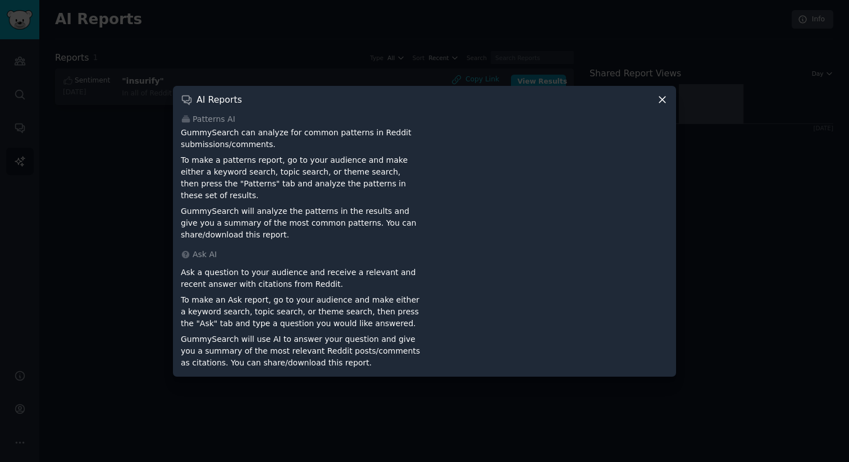
click at [498, 207] on div at bounding box center [424, 231] width 849 height 462
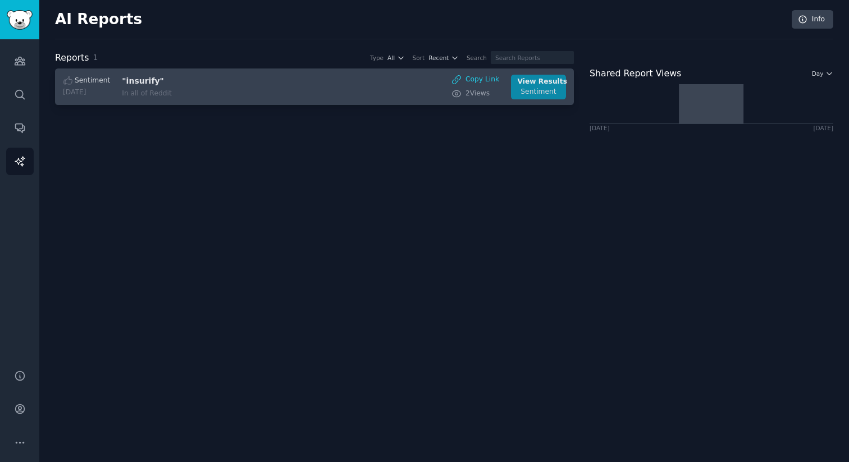
click at [498, 89] on div "Sentiment" at bounding box center [539, 92] width 42 height 10
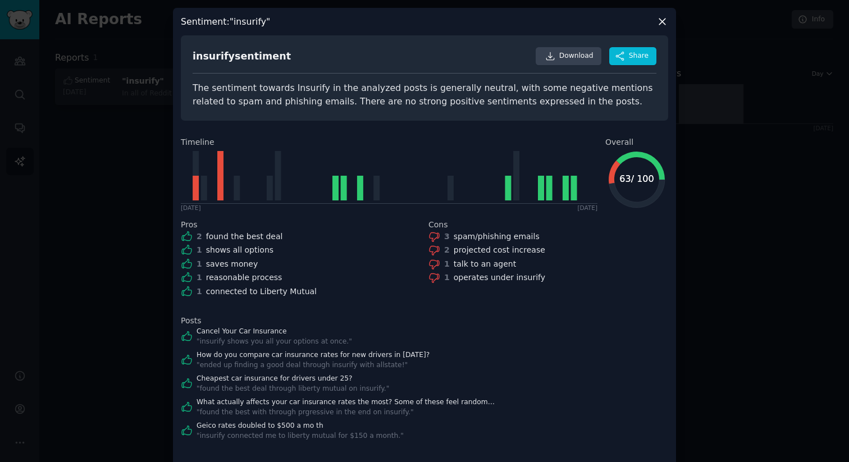
click at [498, 19] on icon at bounding box center [662, 22] width 6 height 6
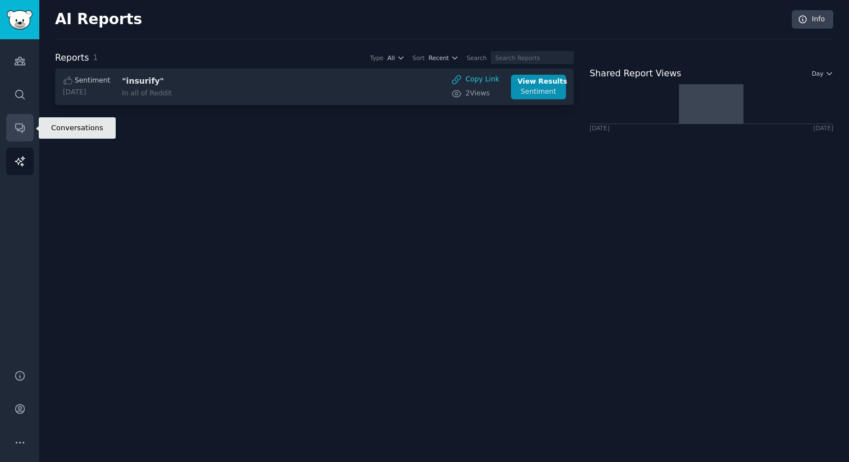
click at [16, 126] on icon "Sidebar" at bounding box center [20, 128] width 12 height 12
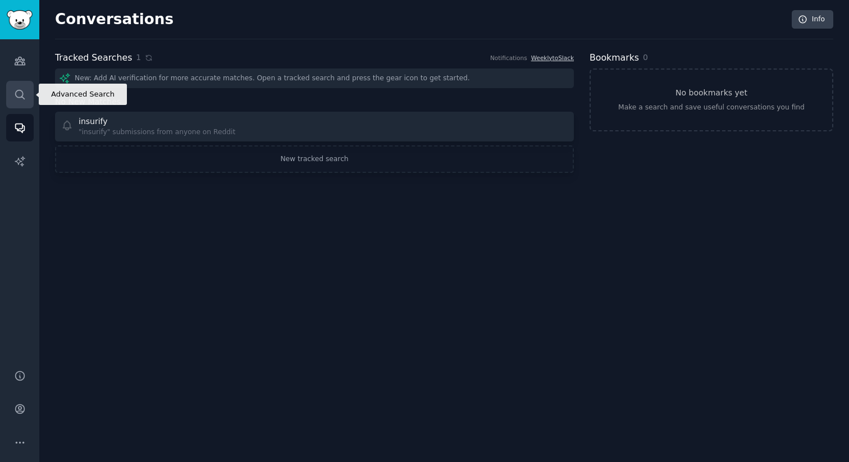
click at [12, 95] on link "Search" at bounding box center [20, 95] width 28 height 28
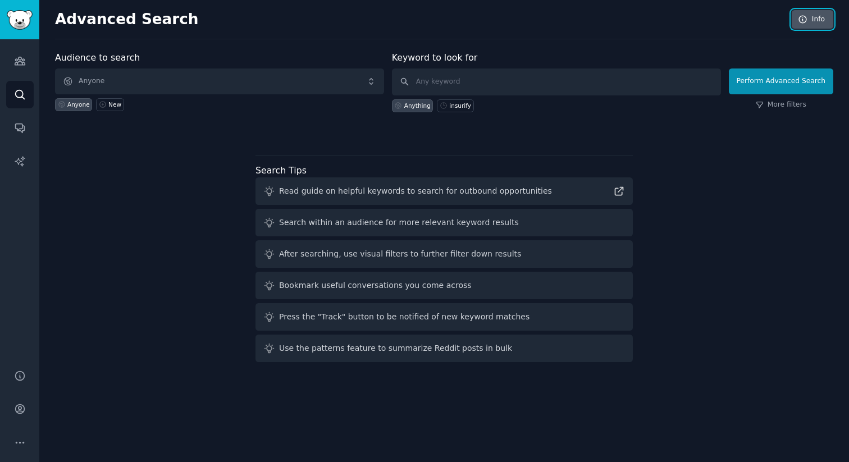
click at [498, 15] on icon at bounding box center [803, 20] width 10 height 10
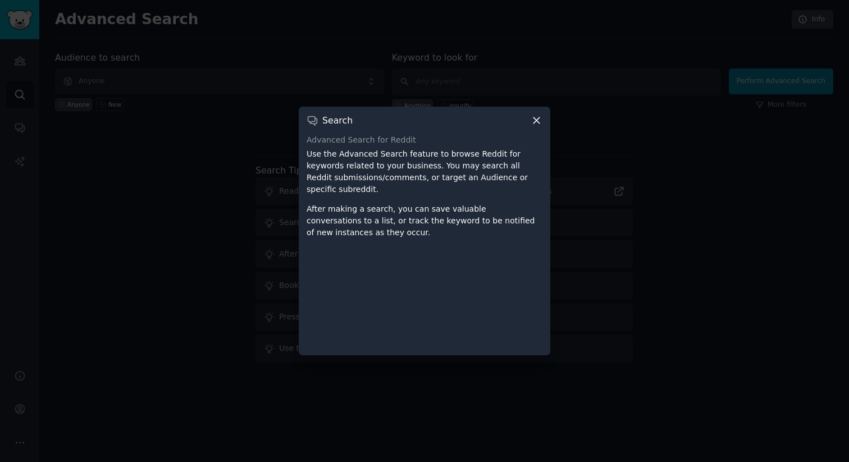
click at [498, 197] on div at bounding box center [424, 231] width 849 height 462
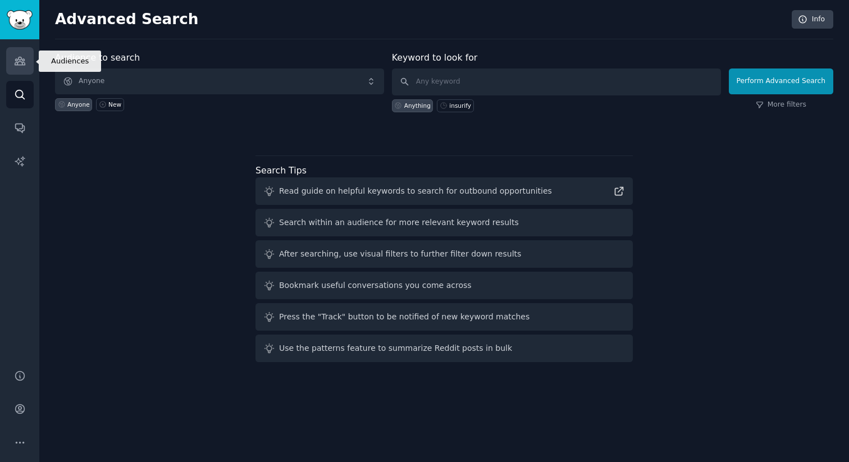
click at [22, 63] on icon "Sidebar" at bounding box center [20, 61] width 10 height 8
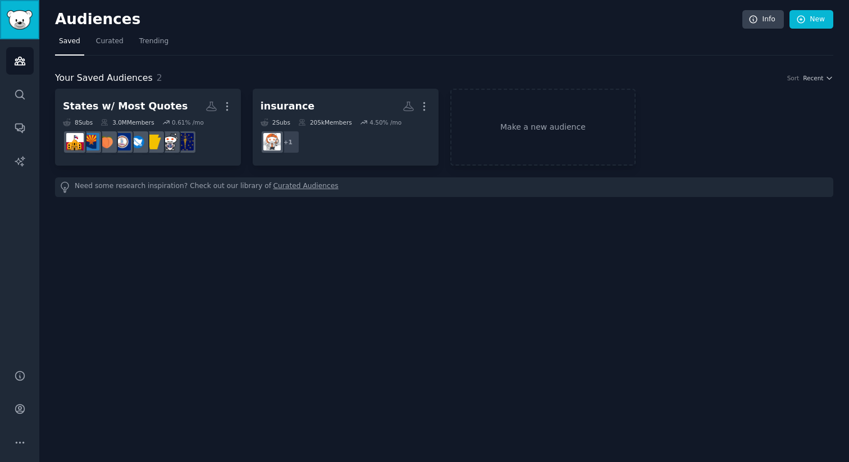
click at [23, 25] on img "Sidebar" at bounding box center [20, 20] width 26 height 20
click at [19, 26] on img "Sidebar" at bounding box center [20, 20] width 26 height 20
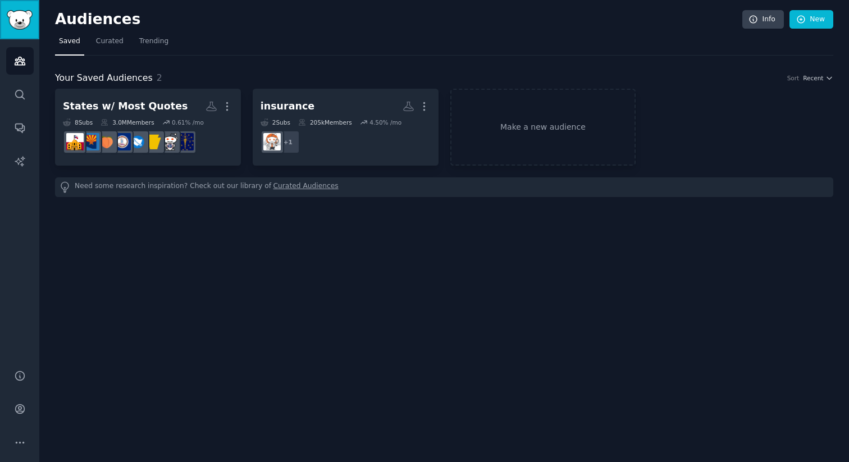
click at [19, 26] on img "Sidebar" at bounding box center [20, 20] width 26 height 20
click at [100, 44] on span "Curated" at bounding box center [110, 41] width 28 height 10
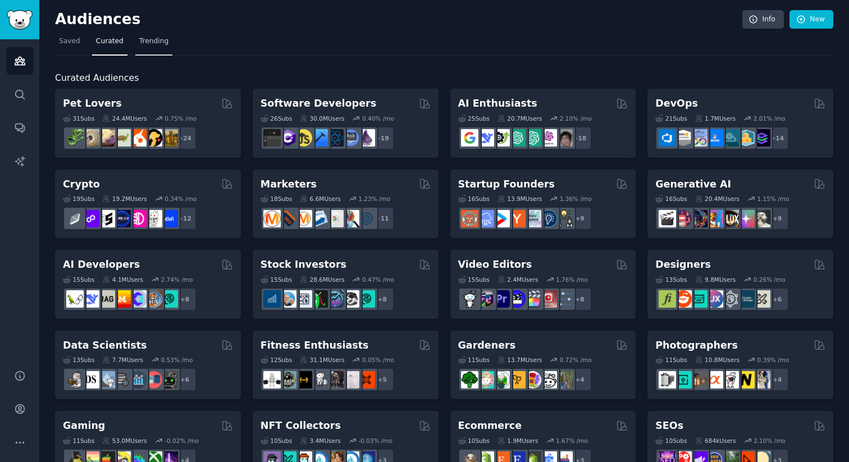
click at [151, 44] on span "Trending" at bounding box center [153, 41] width 29 height 10
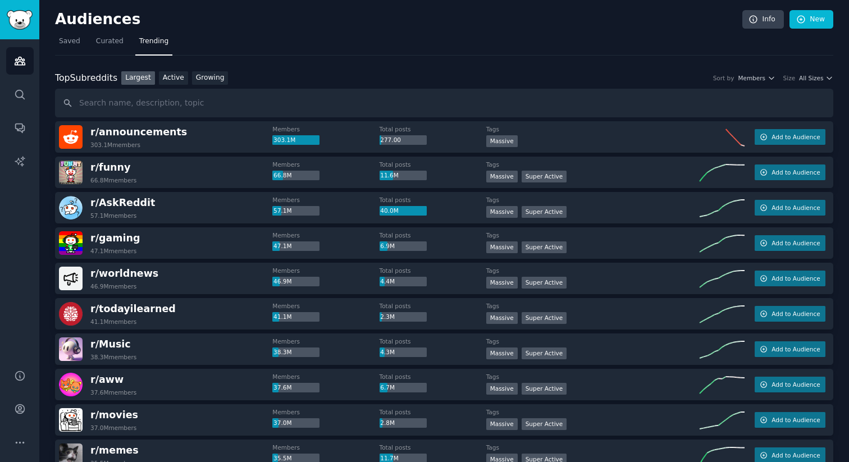
click at [498, 15] on link "Info" at bounding box center [763, 19] width 42 height 19
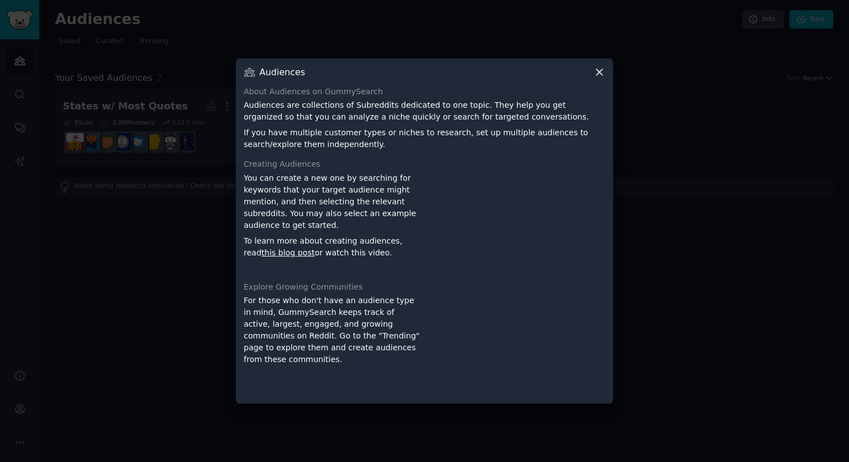
click at [498, 68] on icon at bounding box center [599, 72] width 12 height 12
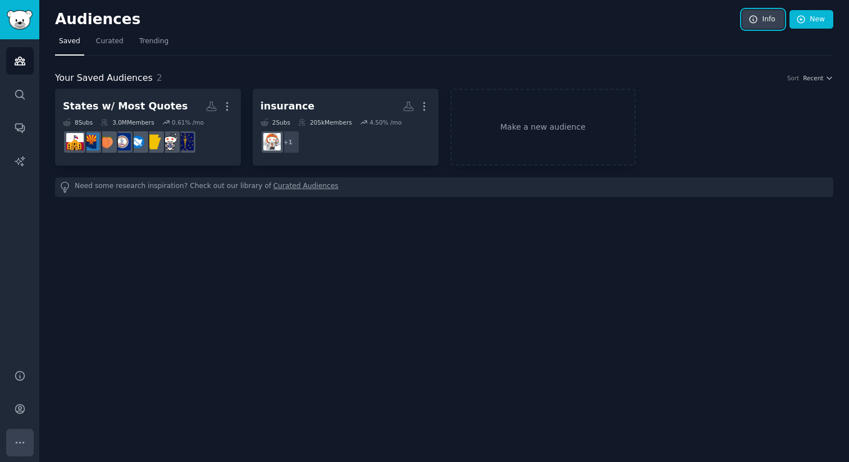
click at [20, 419] on icon "Sidebar" at bounding box center [20, 443] width 12 height 12
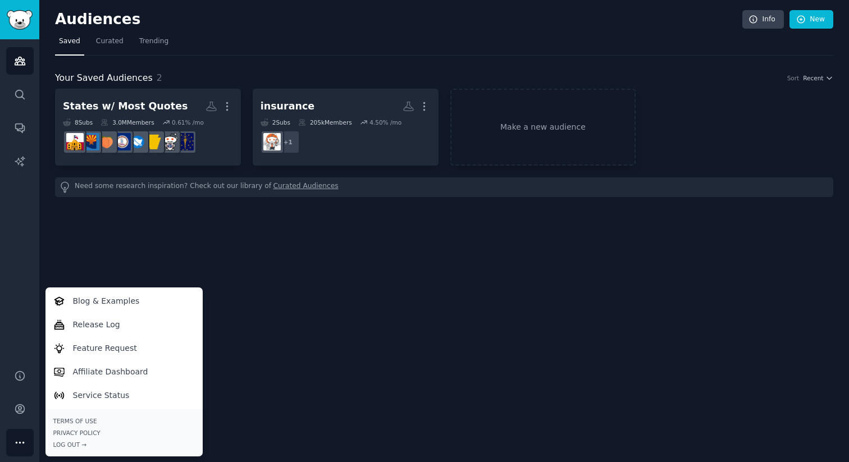
click at [21, 419] on div "Help Account More Blog & Examples Release Log Feature Request Affiliate Dashboa…" at bounding box center [19, 409] width 39 height 106
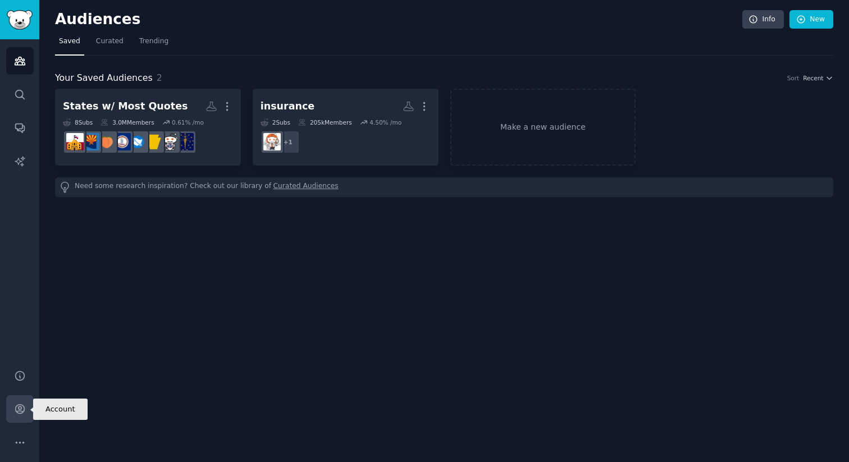
click at [20, 418] on link "Account" at bounding box center [20, 409] width 28 height 28
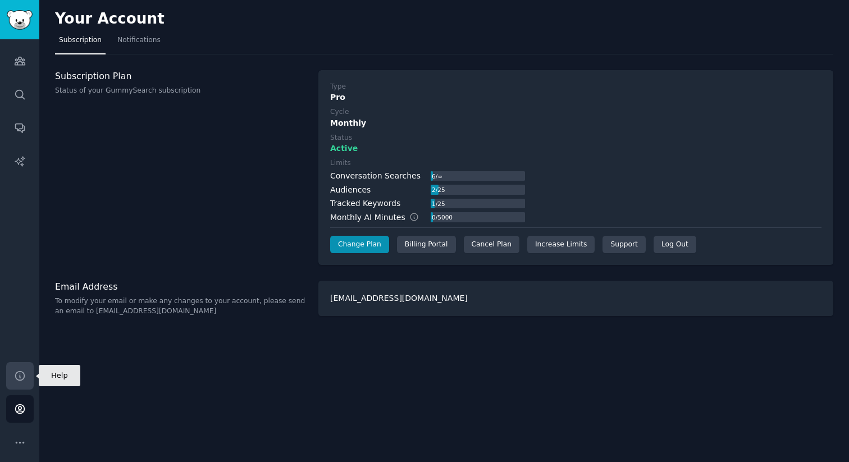
click at [16, 387] on link "Help" at bounding box center [20, 376] width 28 height 28
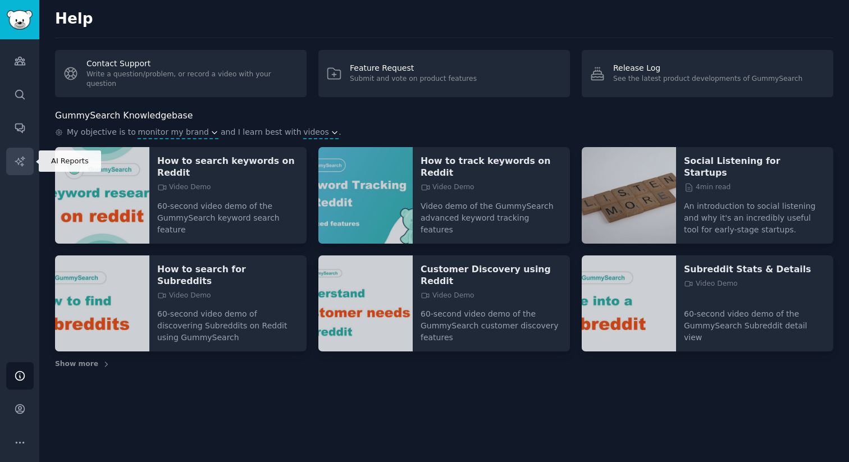
click at [13, 166] on link "AI Reports" at bounding box center [20, 162] width 28 height 28
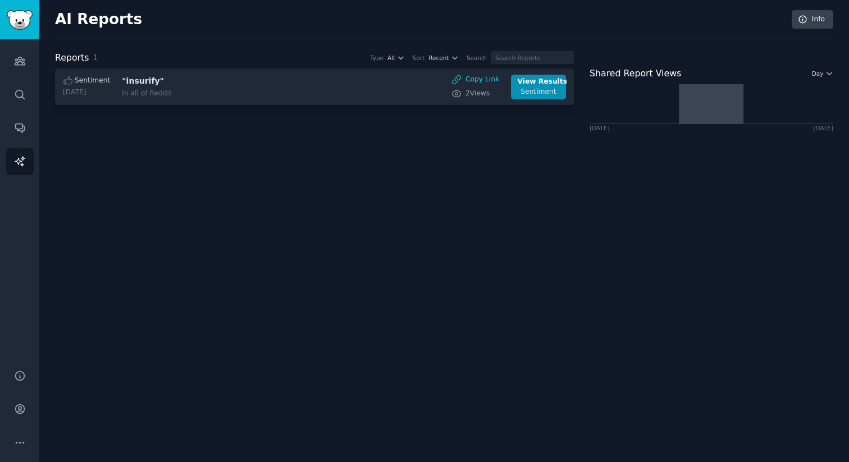
click at [85, 61] on h2 "Reports" at bounding box center [72, 58] width 34 height 14
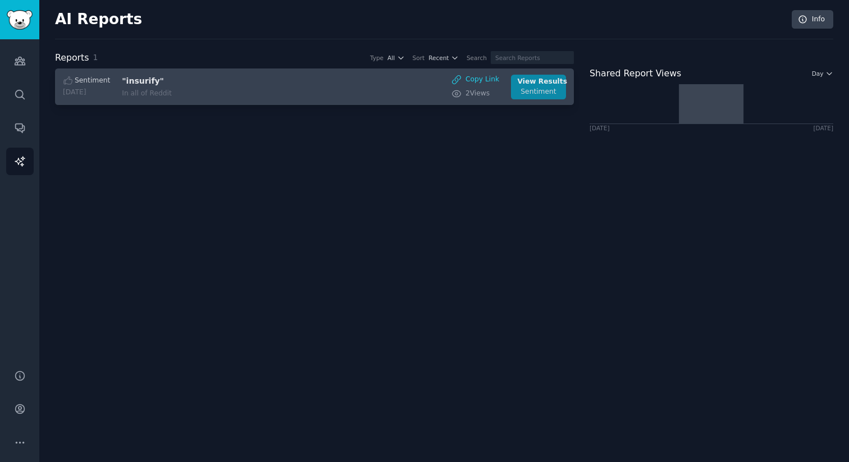
click at [498, 92] on div "Sentiment" at bounding box center [539, 92] width 42 height 10
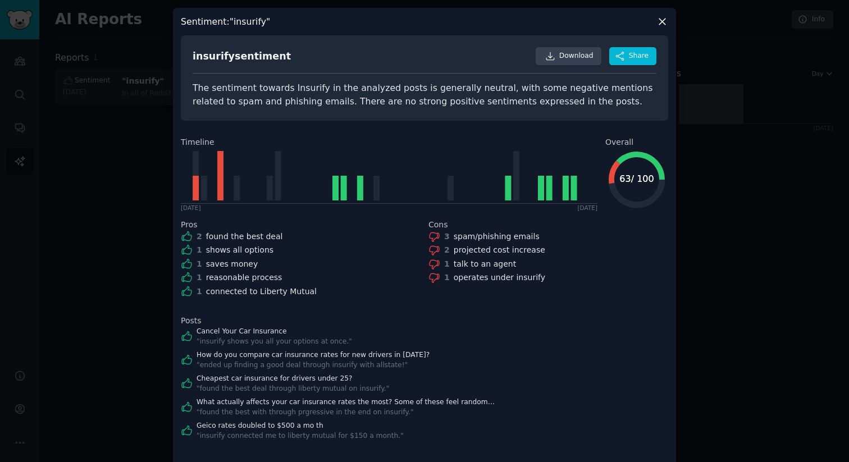
click at [266, 249] on div "1 shows all options" at bounding box center [301, 250] width 240 height 12
click at [109, 243] on div at bounding box center [424, 231] width 849 height 462
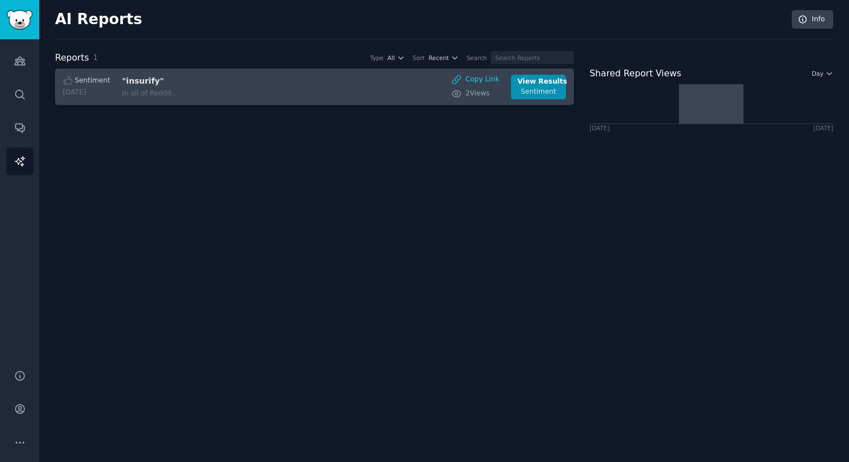
click at [96, 95] on div "[DATE]" at bounding box center [86, 93] width 47 height 10
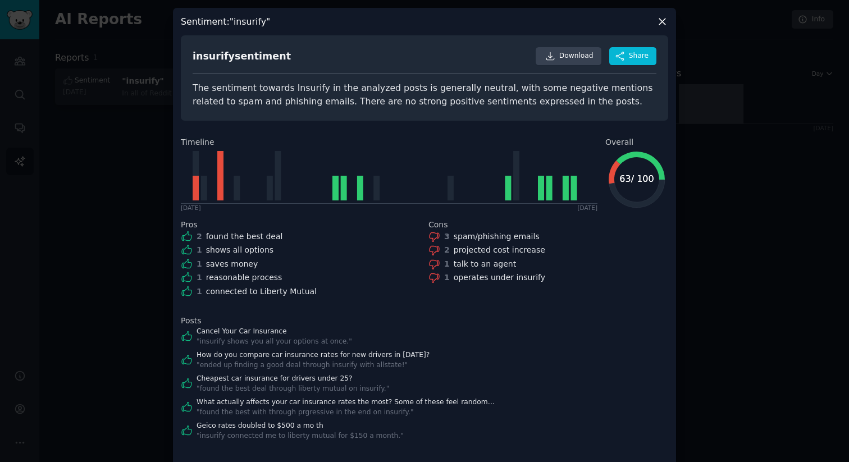
click at [498, 269] on div at bounding box center [424, 231] width 849 height 462
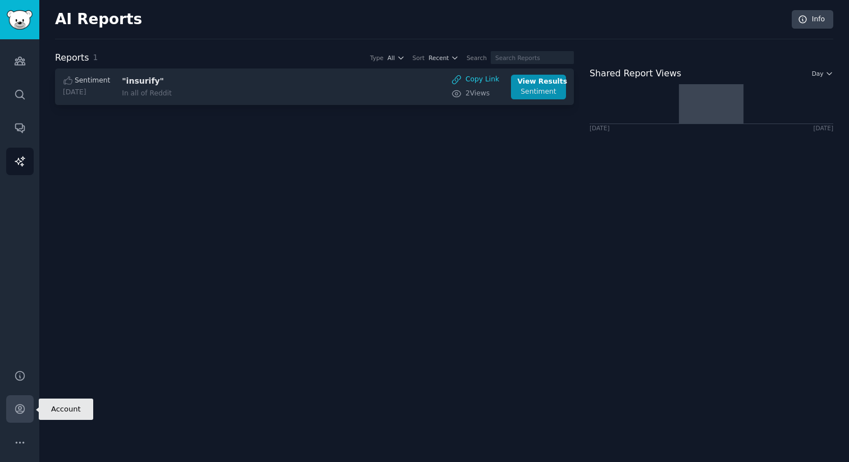
click at [17, 408] on icon "Sidebar" at bounding box center [20, 409] width 12 height 12
click at [498, 23] on icon at bounding box center [803, 20] width 10 height 10
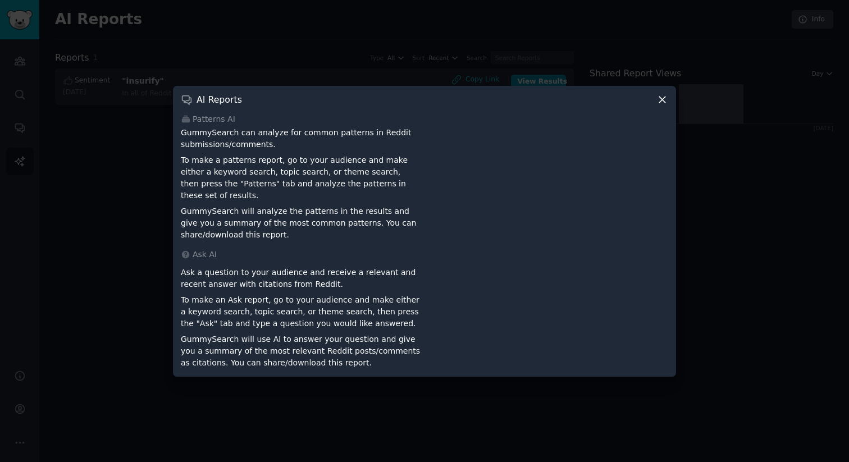
click at [498, 182] on div at bounding box center [424, 231] width 849 height 462
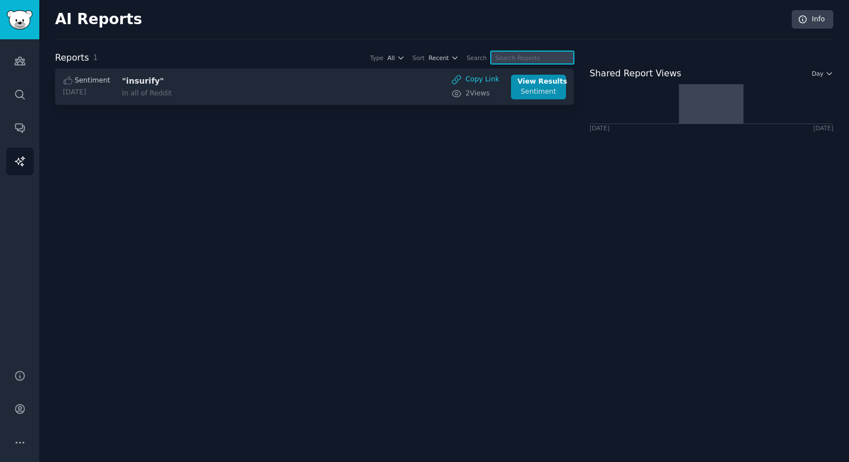
click at [498, 58] on input "text" at bounding box center [532, 57] width 83 height 13
click at [469, 234] on div "AI Reports Info Reports 1 Type All Sort Recent Search Sentiment [DATE] "insurif…" at bounding box center [444, 231] width 810 height 462
click at [16, 135] on link "Conversations" at bounding box center [20, 128] width 28 height 28
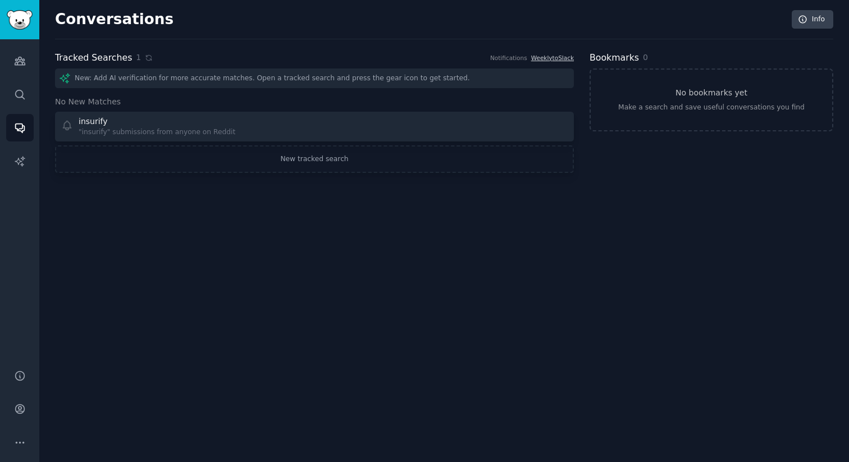
click at [63, 81] on icon at bounding box center [65, 79] width 10 height 10
click at [31, 97] on link "Search" at bounding box center [20, 95] width 28 height 28
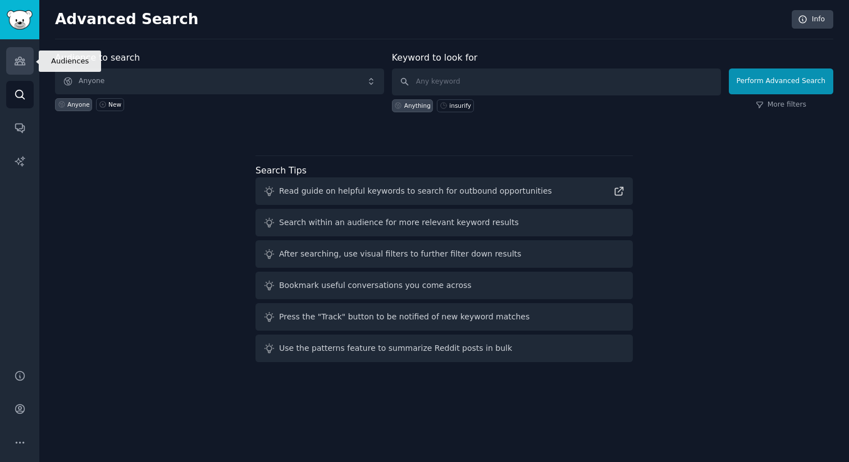
click at [22, 59] on icon "Sidebar" at bounding box center [20, 61] width 10 height 8
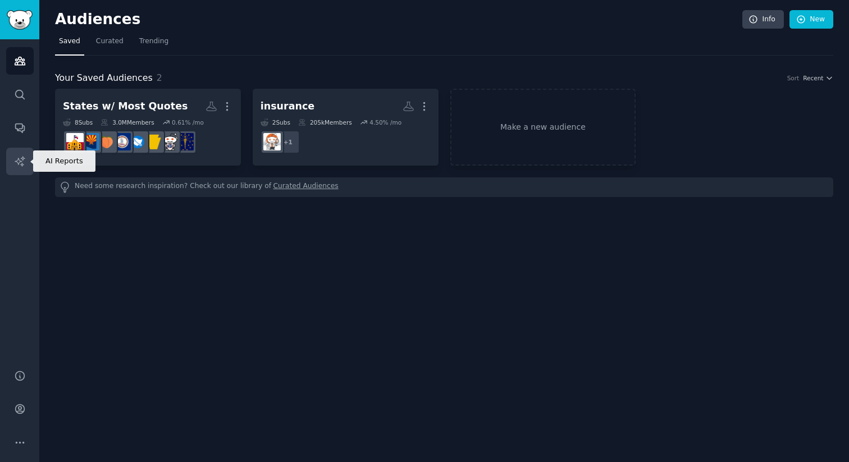
click at [11, 159] on link "AI Reports" at bounding box center [20, 162] width 28 height 28
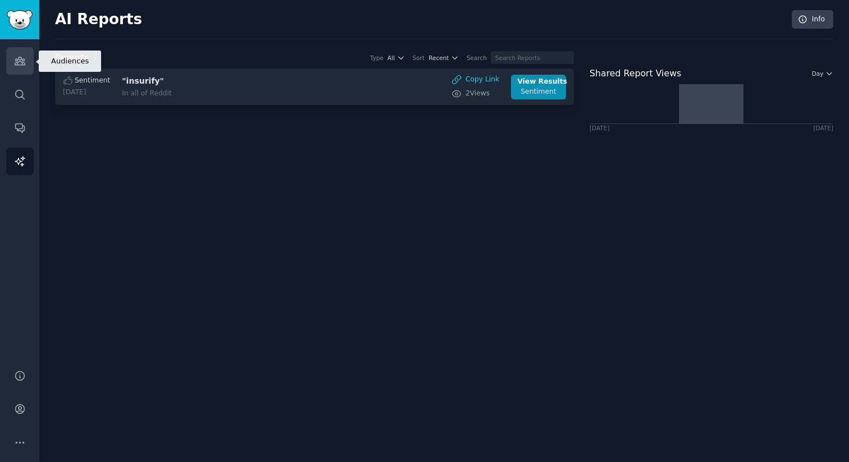
click at [16, 68] on link "Audiences" at bounding box center [20, 61] width 28 height 28
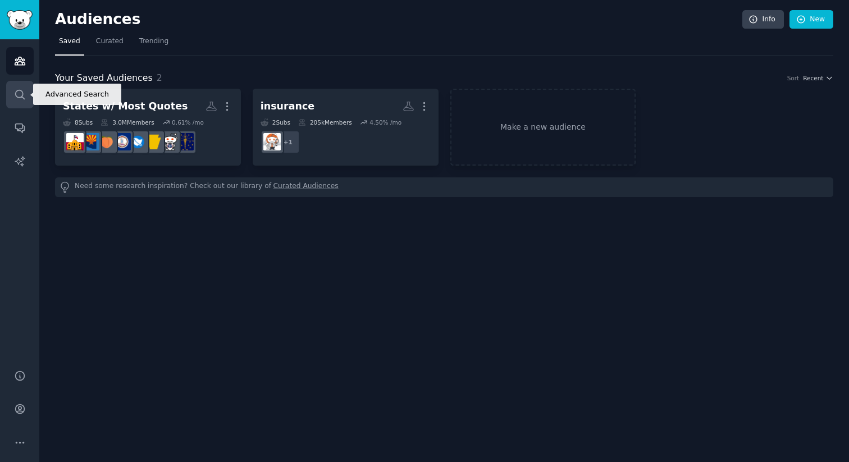
click at [29, 96] on link "Search" at bounding box center [20, 95] width 28 height 28
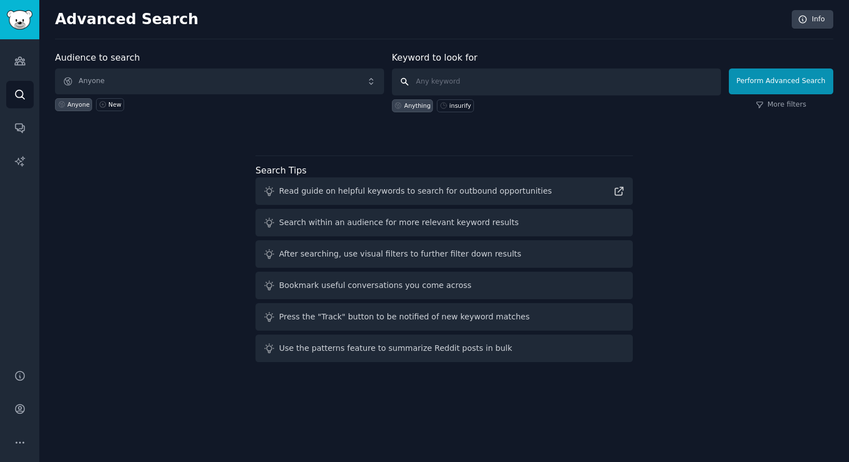
click at [437, 87] on input "text" at bounding box center [556, 81] width 329 height 27
click at [458, 106] on div "insurify" at bounding box center [460, 106] width 22 height 8
type input "insurify"
click at [498, 83] on button "Perform Advanced Search" at bounding box center [781, 81] width 104 height 26
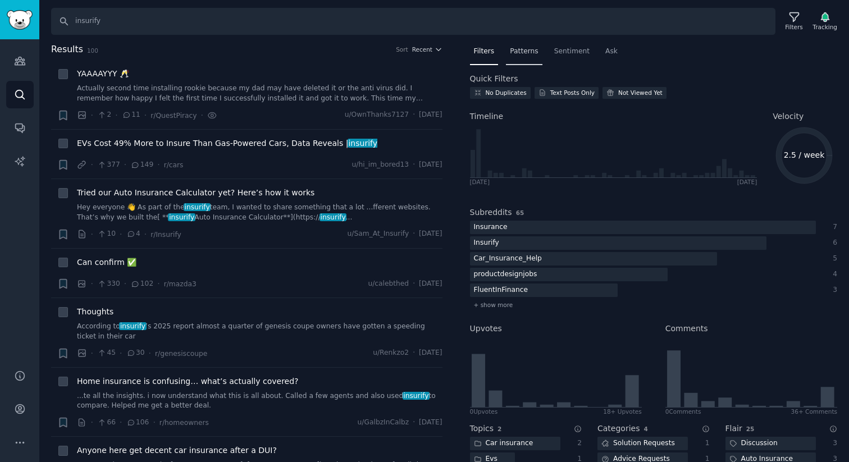
click at [498, 60] on div "Patterns" at bounding box center [524, 54] width 36 height 23
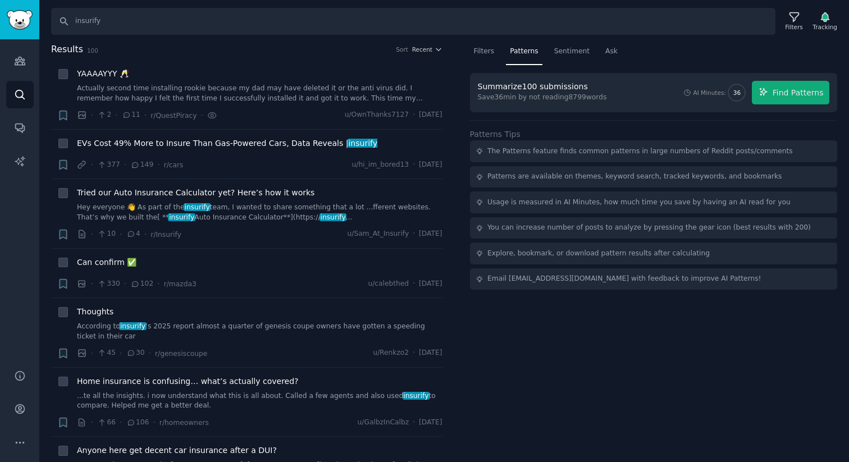
click at [498, 51] on nav "Filters Patterns Sentiment Ask" at bounding box center [654, 54] width 368 height 23
click at [492, 53] on span "Filters" at bounding box center [484, 52] width 21 height 10
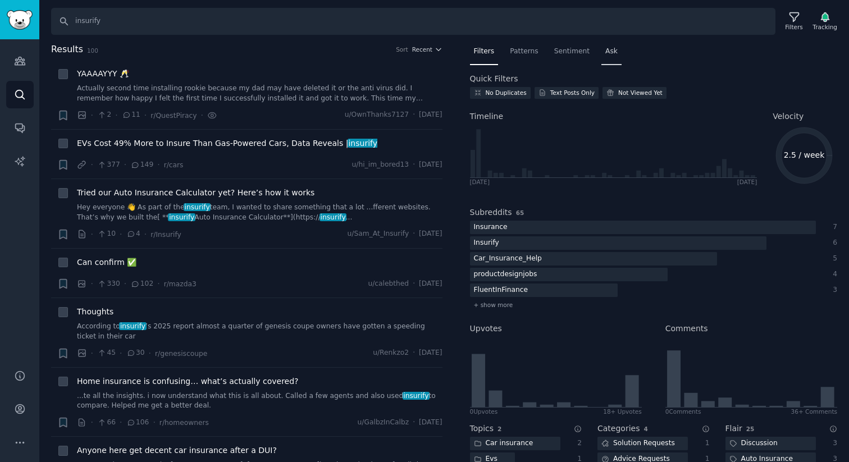
click at [498, 53] on span "Ask" at bounding box center [611, 52] width 12 height 10
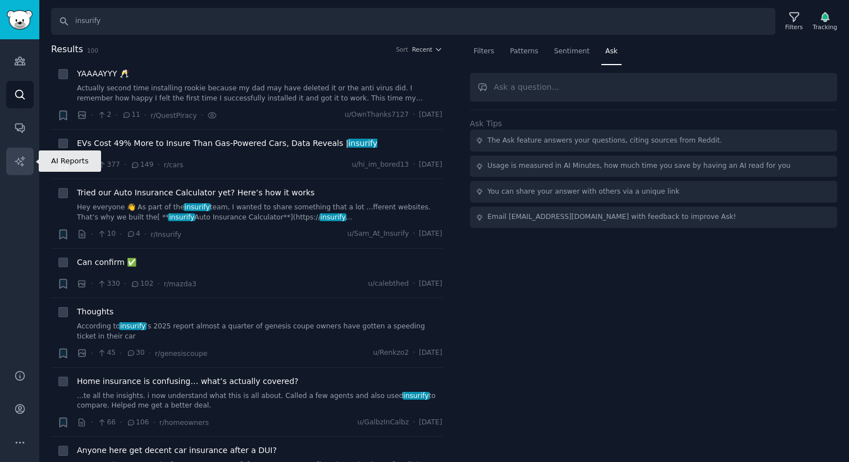
click at [17, 163] on icon "Sidebar" at bounding box center [20, 162] width 12 height 12
click at [498, 85] on input "text" at bounding box center [654, 87] width 368 height 29
paste input "insurify sentiment"
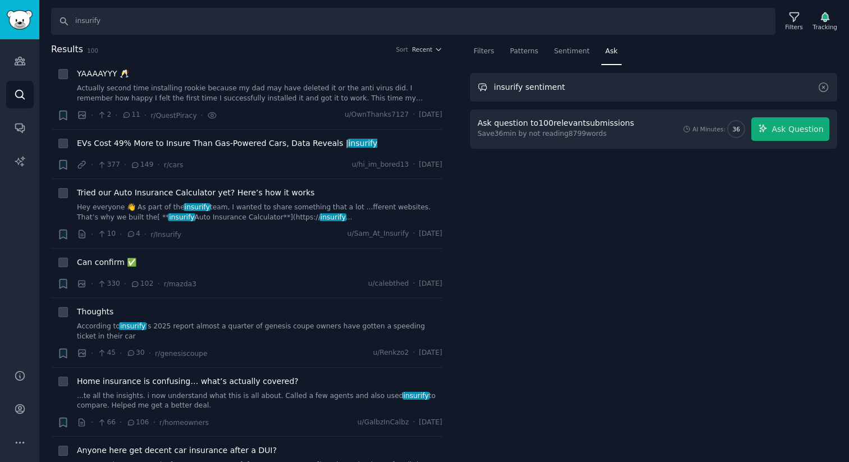
drag, startPoint x: 580, startPoint y: 85, endPoint x: 518, endPoint y: 84, distance: 61.8
click at [498, 84] on input "insurify sentiment" at bounding box center [654, 87] width 368 height 29
type input "insurify"
click at [498, 56] on div "Sentiment" at bounding box center [571, 54] width 43 height 23
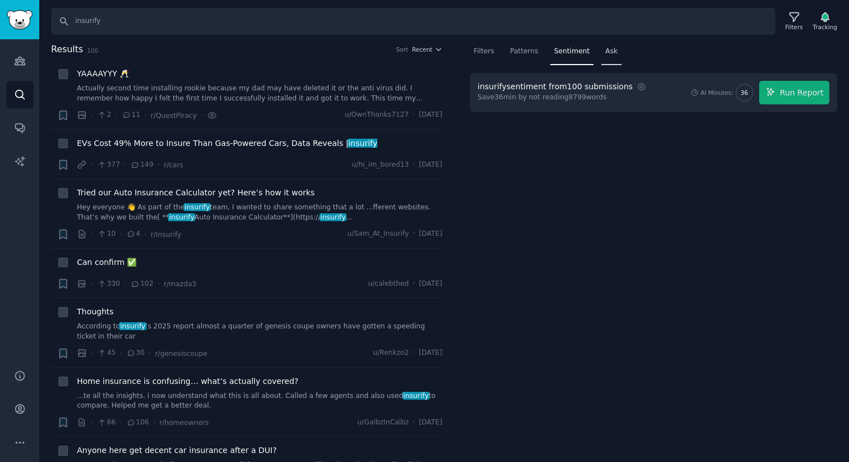
click at [498, 54] on div "Ask" at bounding box center [611, 54] width 20 height 23
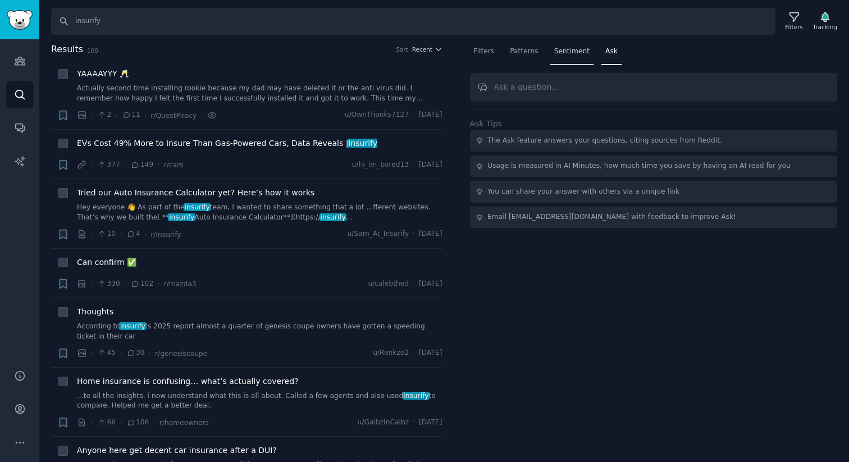
click at [498, 52] on span "Sentiment" at bounding box center [571, 52] width 35 height 10
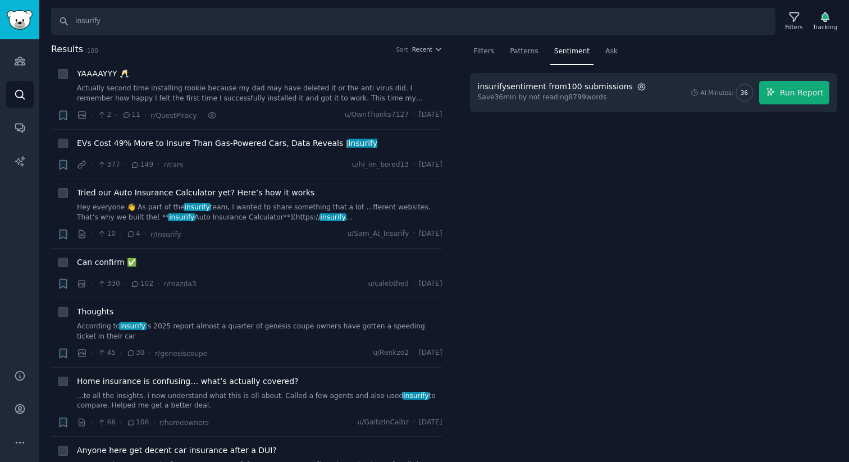
click at [498, 90] on icon "button" at bounding box center [642, 87] width 10 height 10
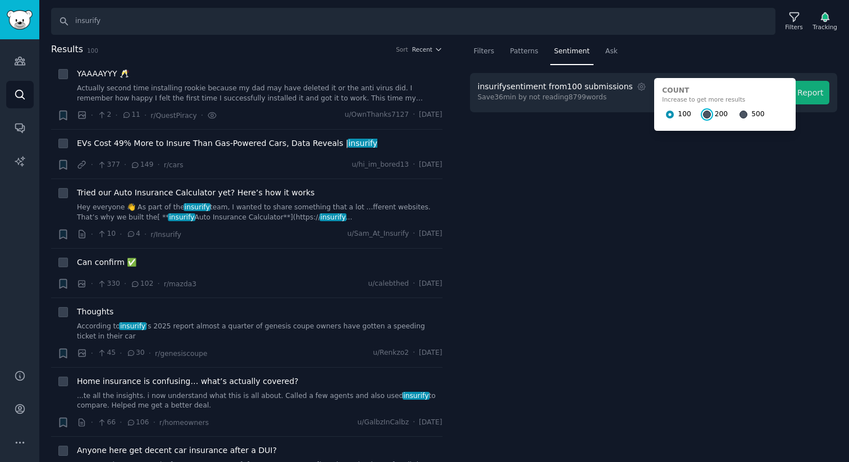
click at [498, 116] on input "200" at bounding box center [707, 115] width 8 height 8
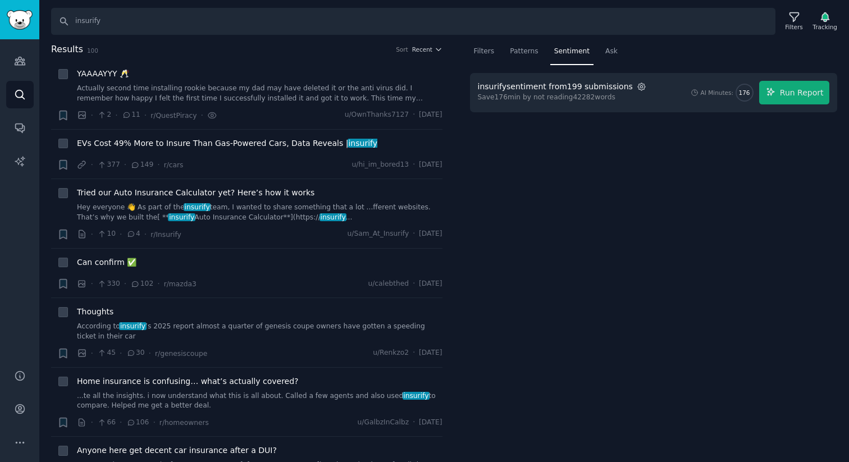
click at [498, 88] on icon "button" at bounding box center [642, 87] width 10 height 10
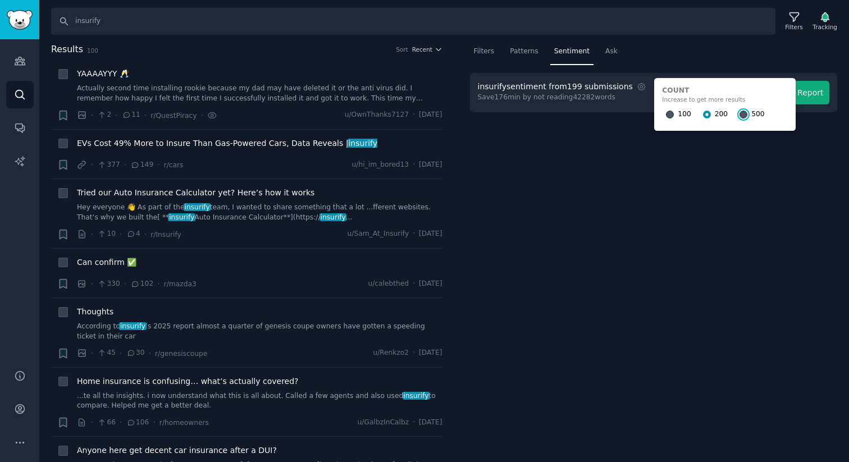
click at [498, 116] on input "500" at bounding box center [743, 115] width 8 height 8
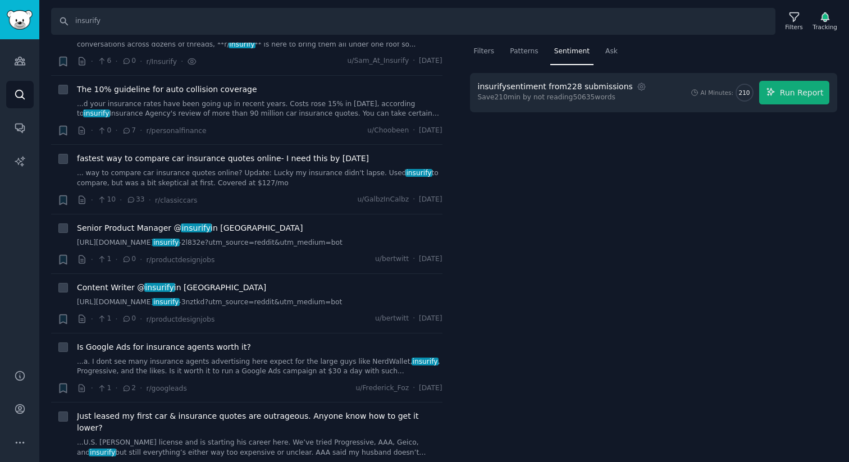
scroll to position [1254, 0]
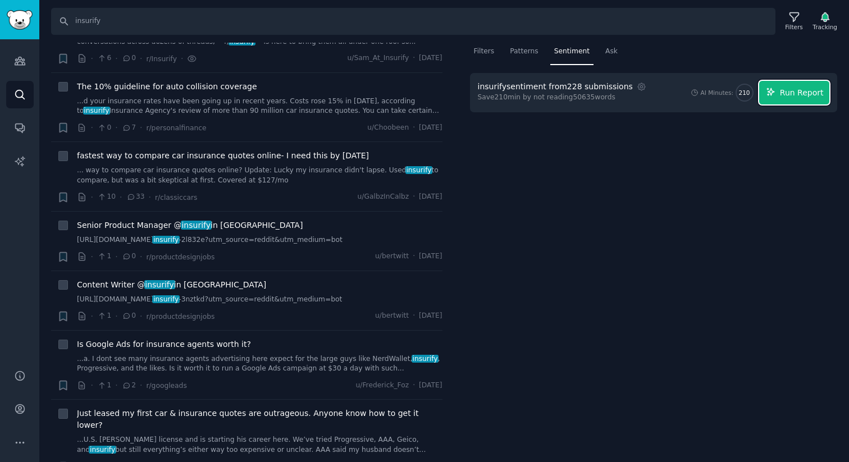
click at [498, 90] on span "Run Report" at bounding box center [802, 93] width 44 height 12
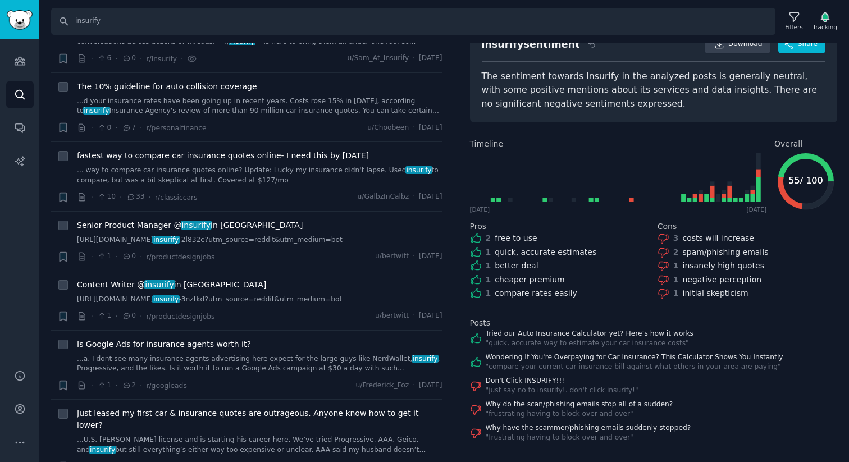
scroll to position [0, 0]
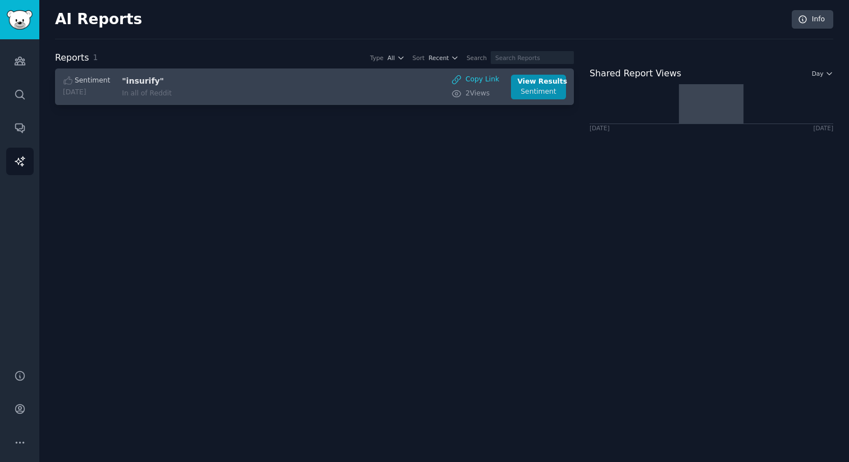
click at [263, 93] on div "In all of Reddit" at bounding box center [216, 94] width 189 height 10
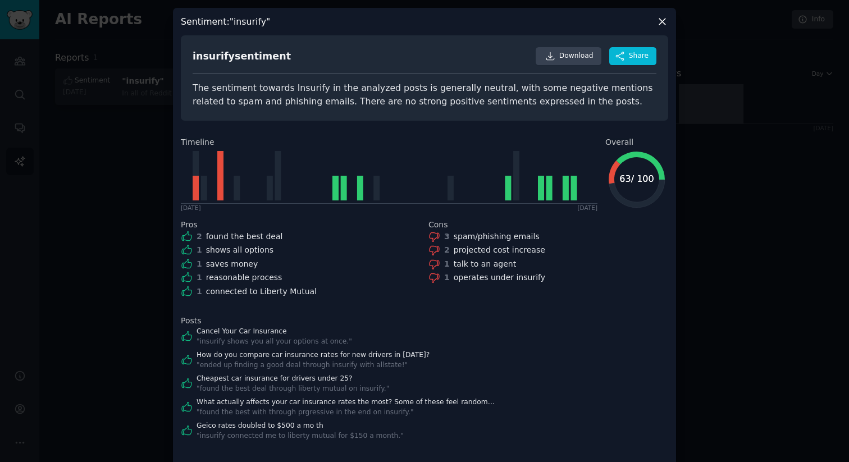
drag, startPoint x: 287, startPoint y: 56, endPoint x: 188, endPoint y: 59, distance: 99.4
click at [188, 59] on div "insurify sentiment Download Share The sentiment towards Insurify in the analyze…" at bounding box center [424, 77] width 487 height 85
copy div "insurify sentiment"
click at [659, 22] on icon at bounding box center [662, 22] width 6 height 6
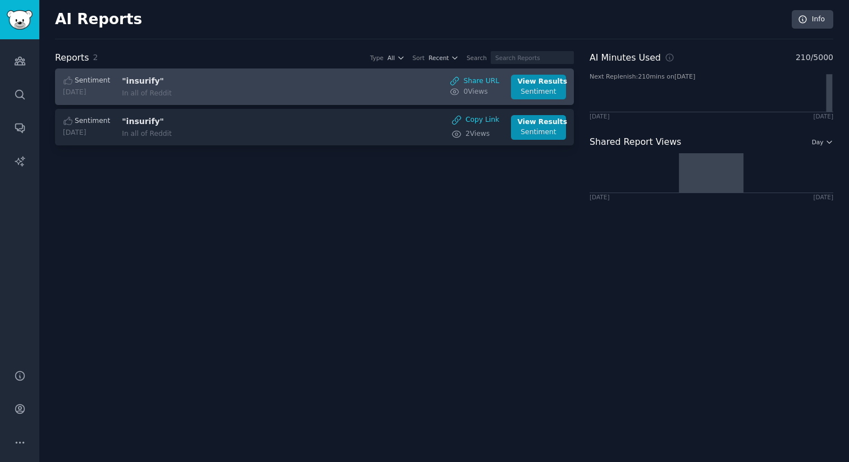
click at [275, 85] on h3 ""insurify"" at bounding box center [216, 81] width 189 height 12
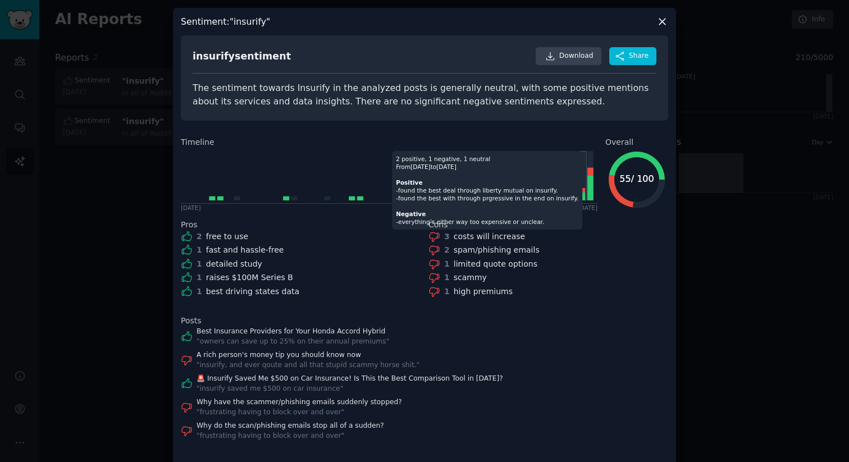
click at [577, 191] on icon at bounding box center [389, 175] width 417 height 55
